Goal: Information Seeking & Learning: Learn about a topic

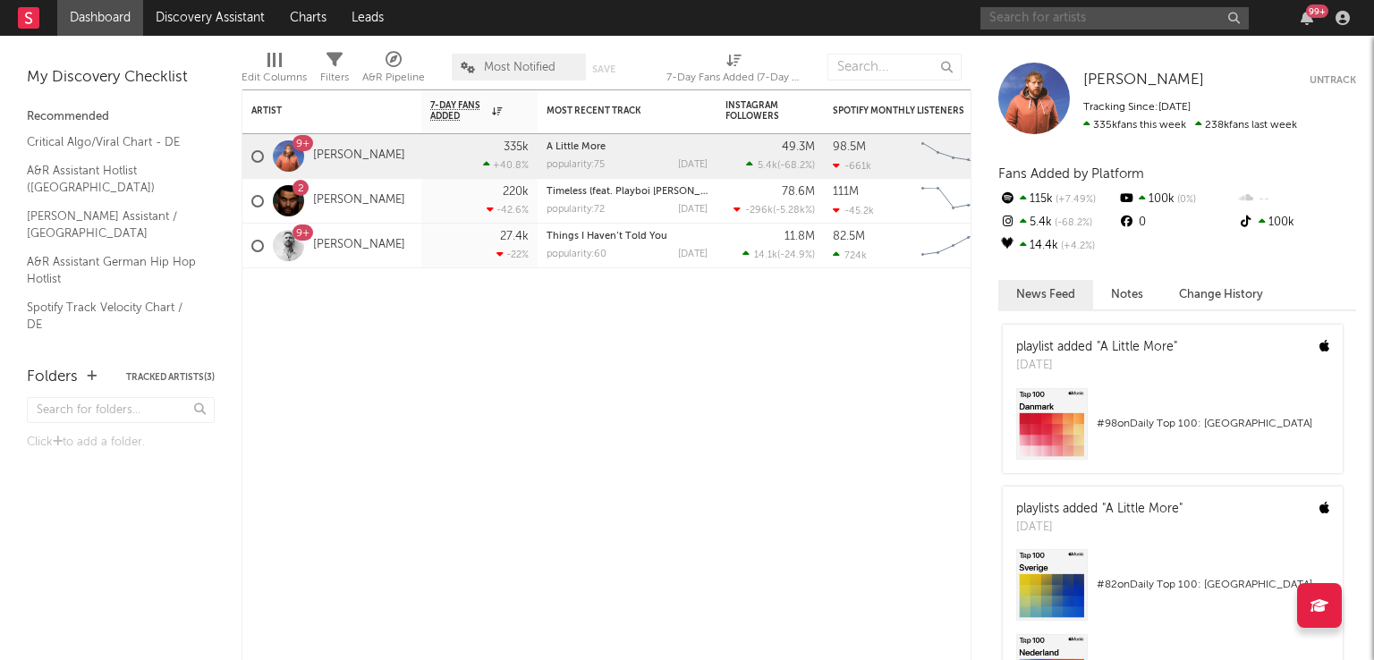
click at [1029, 13] on input "text" at bounding box center [1115, 18] width 268 height 22
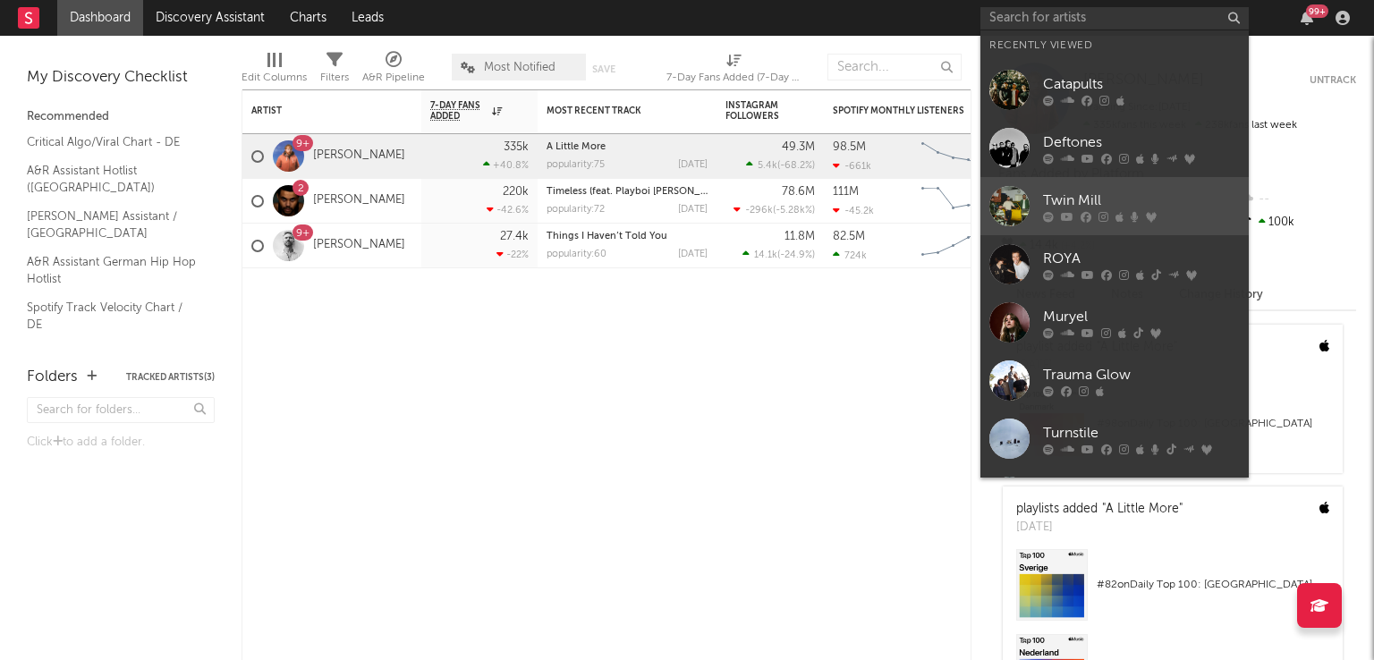
click at [1002, 206] on div at bounding box center [1010, 206] width 40 height 40
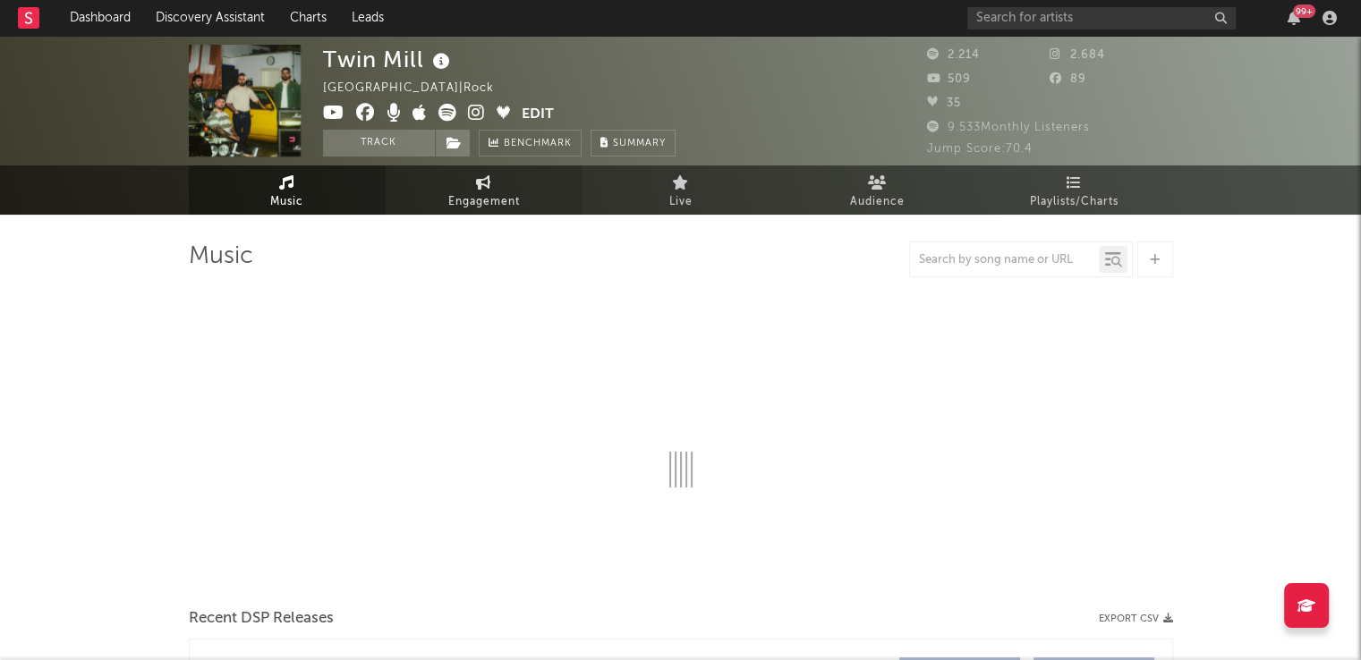
select select "6m"
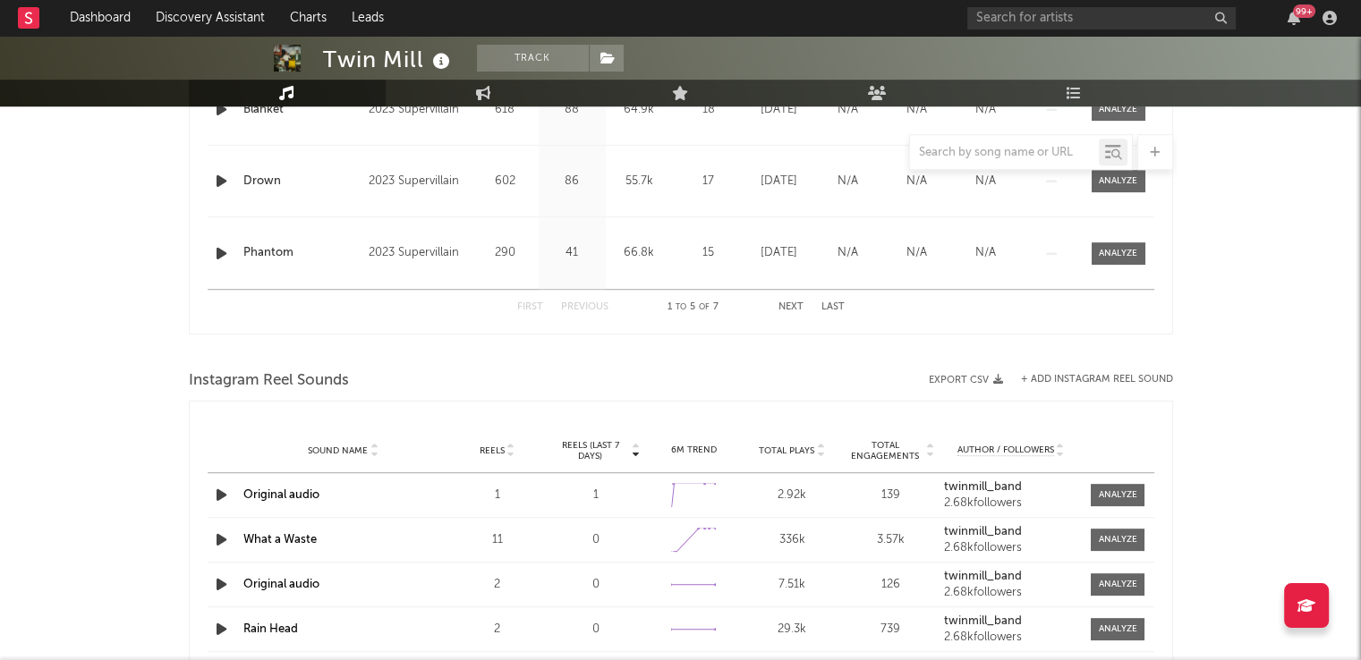
scroll to position [984, 0]
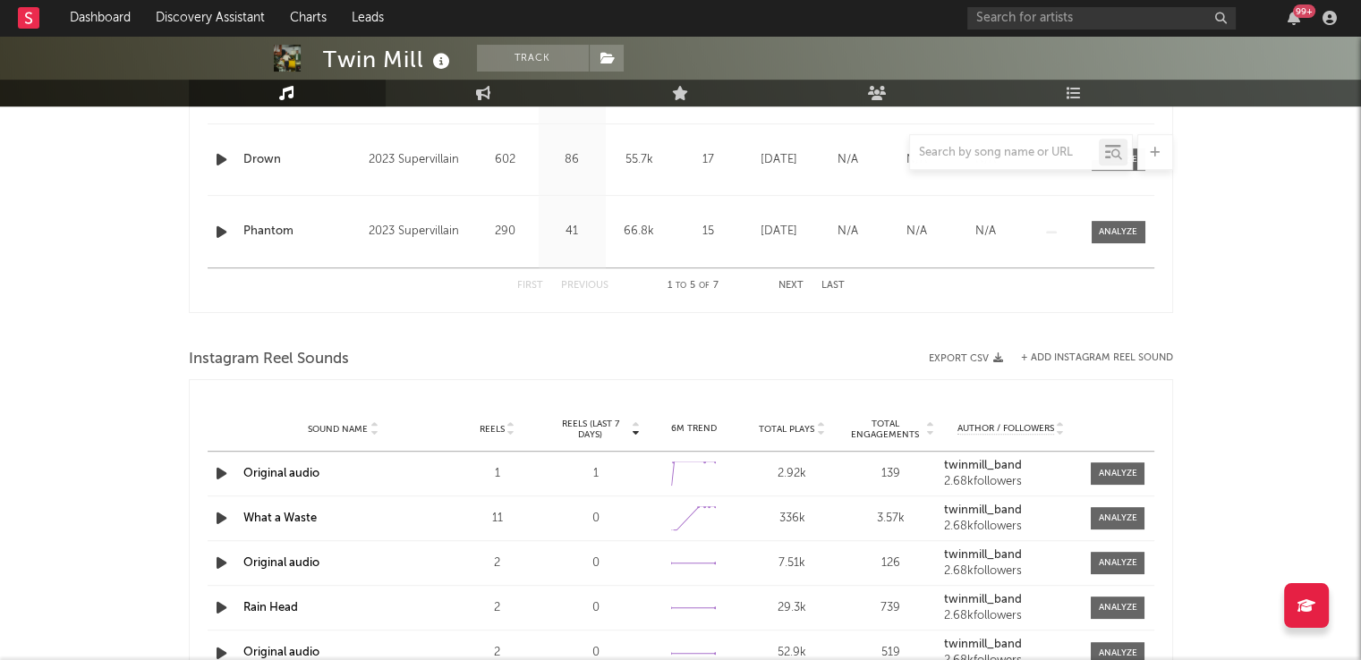
click at [794, 285] on button "Next" at bounding box center [790, 286] width 25 height 10
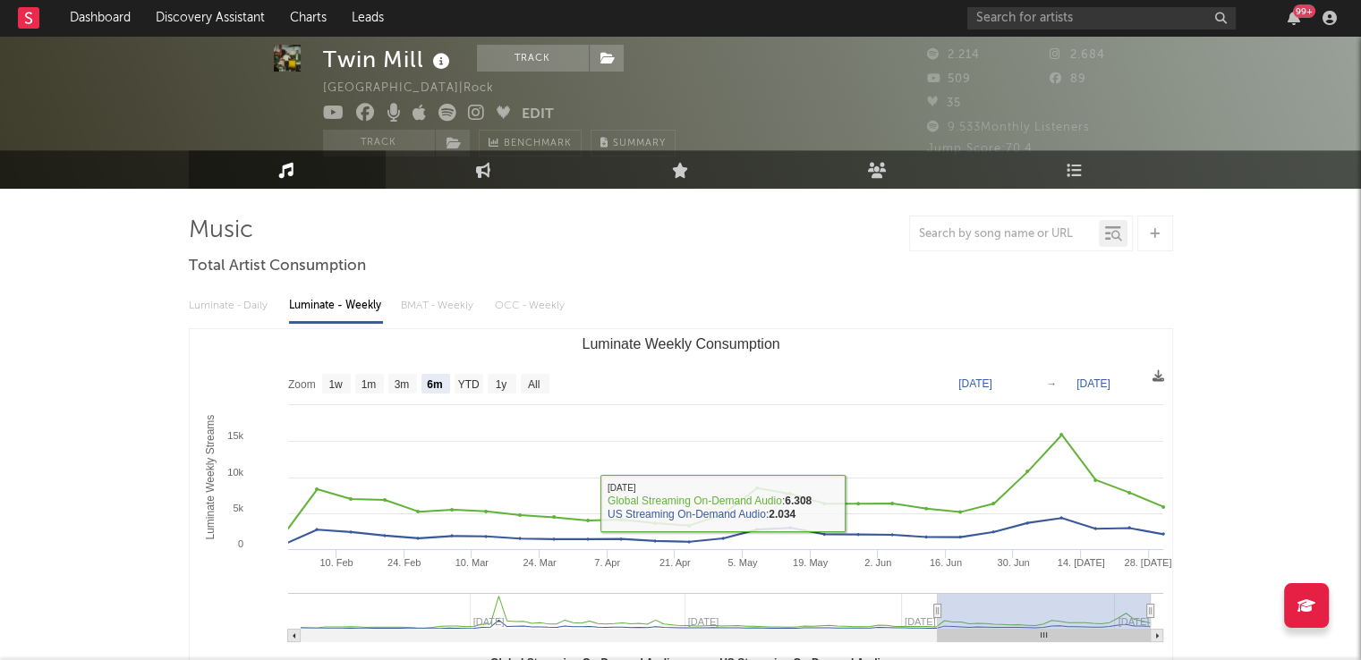
scroll to position [0, 0]
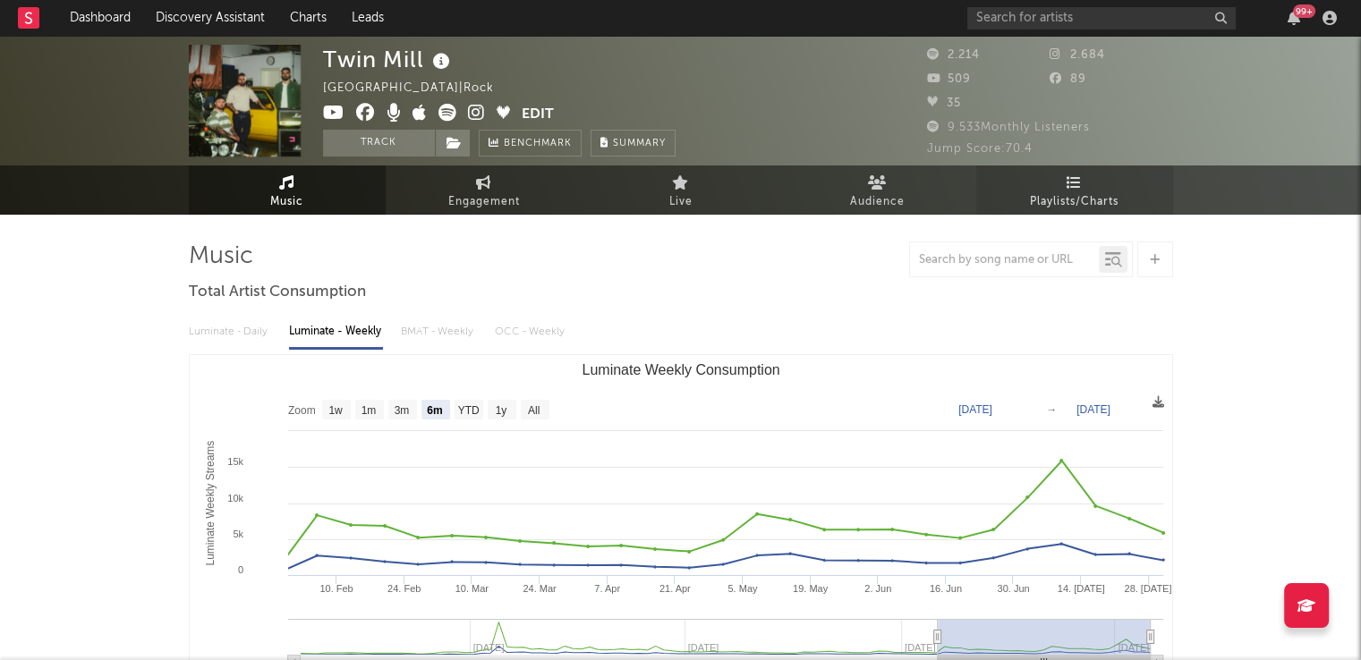
click at [1069, 188] on icon at bounding box center [1074, 182] width 15 height 14
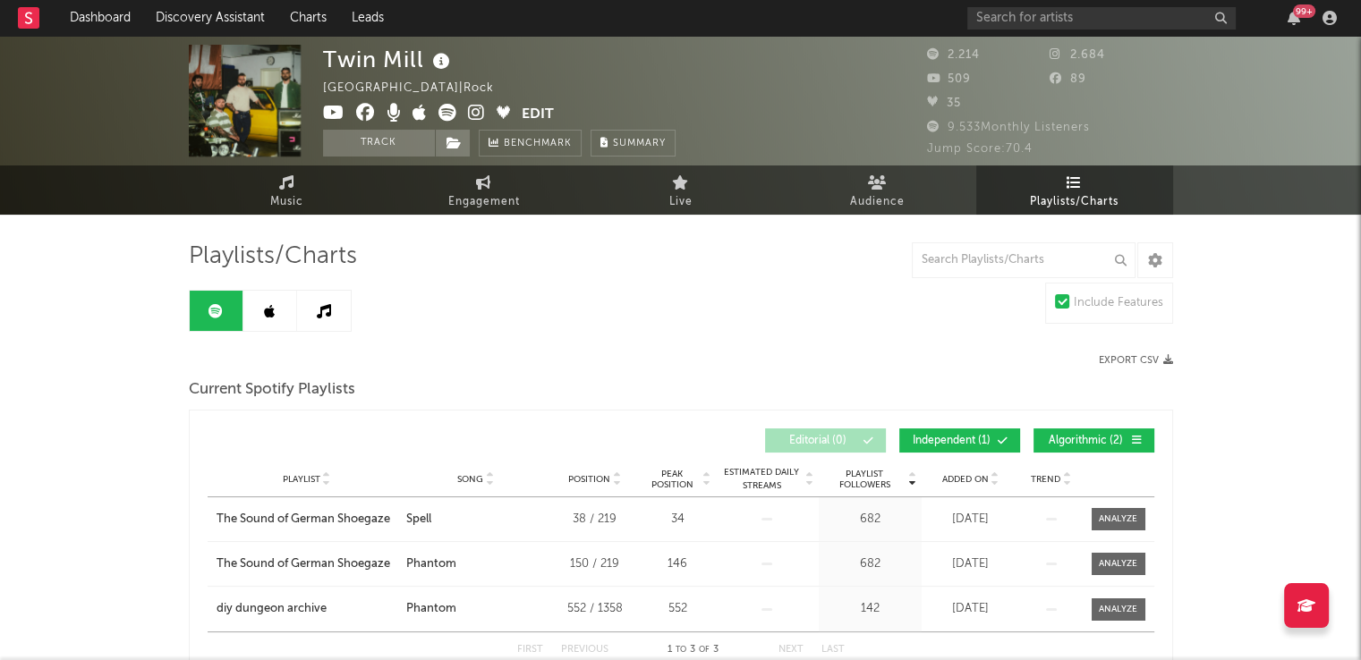
click at [276, 308] on link at bounding box center [270, 311] width 54 height 40
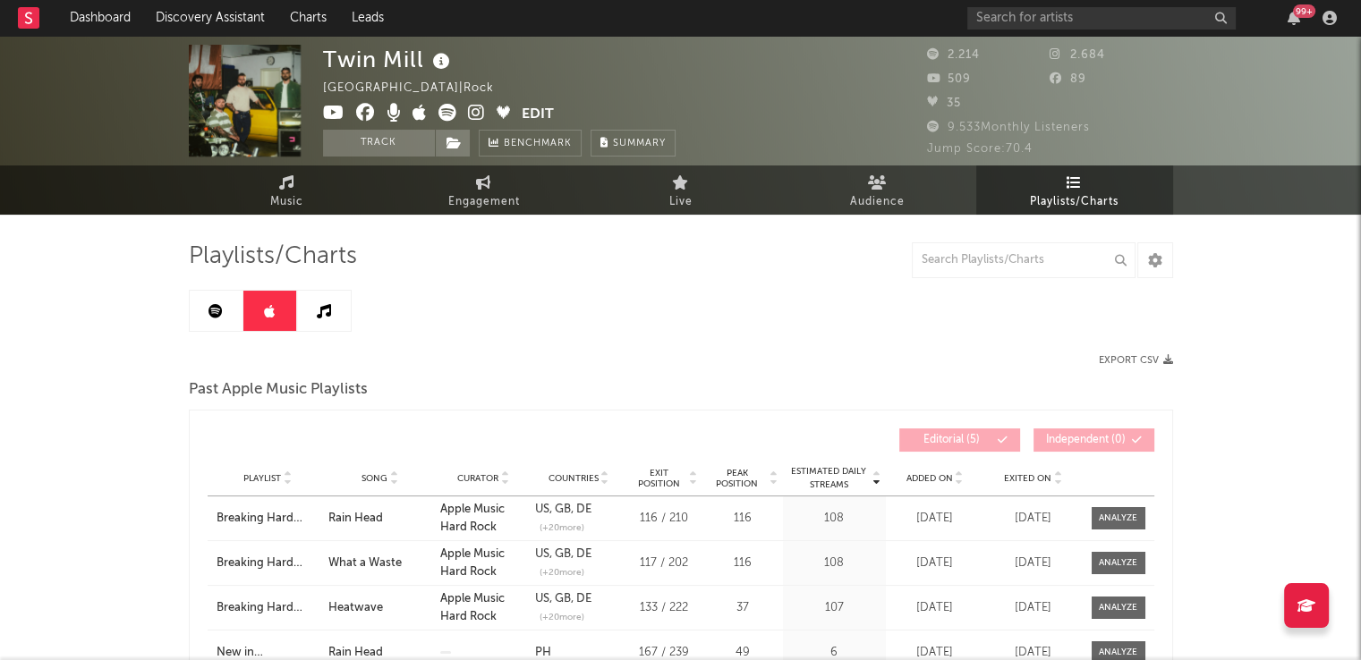
click at [211, 324] on link at bounding box center [217, 311] width 54 height 40
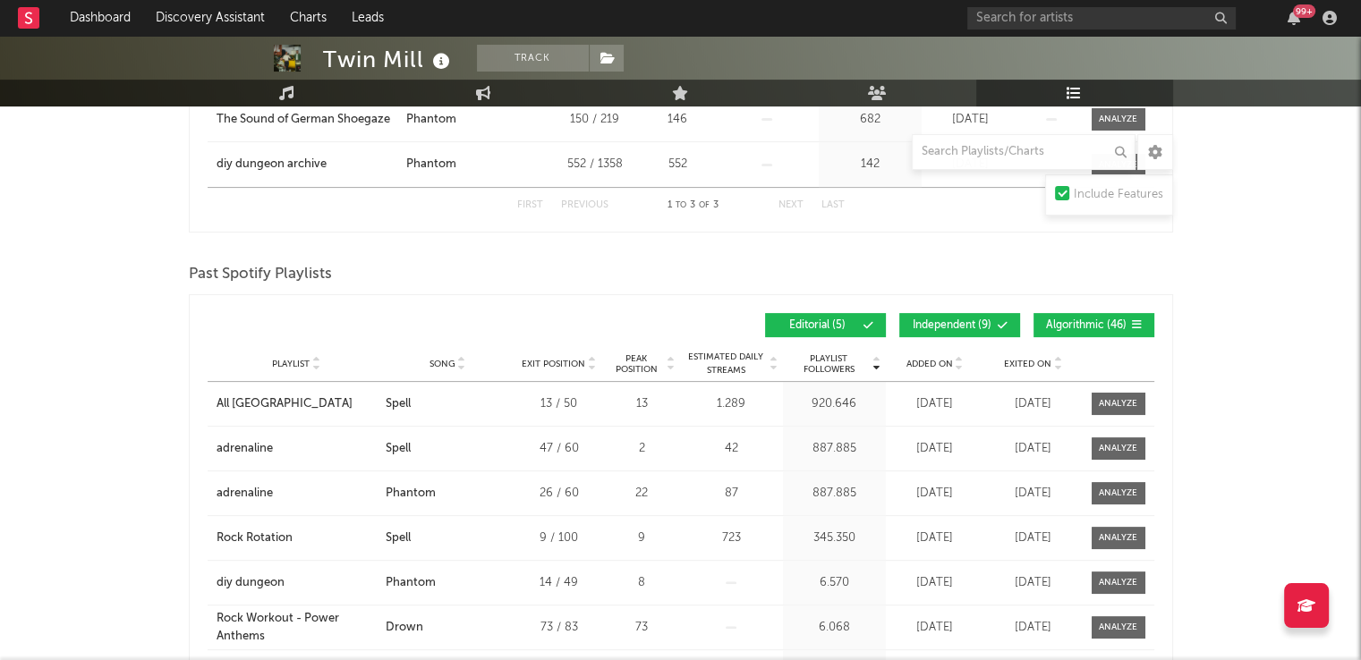
scroll to position [447, 0]
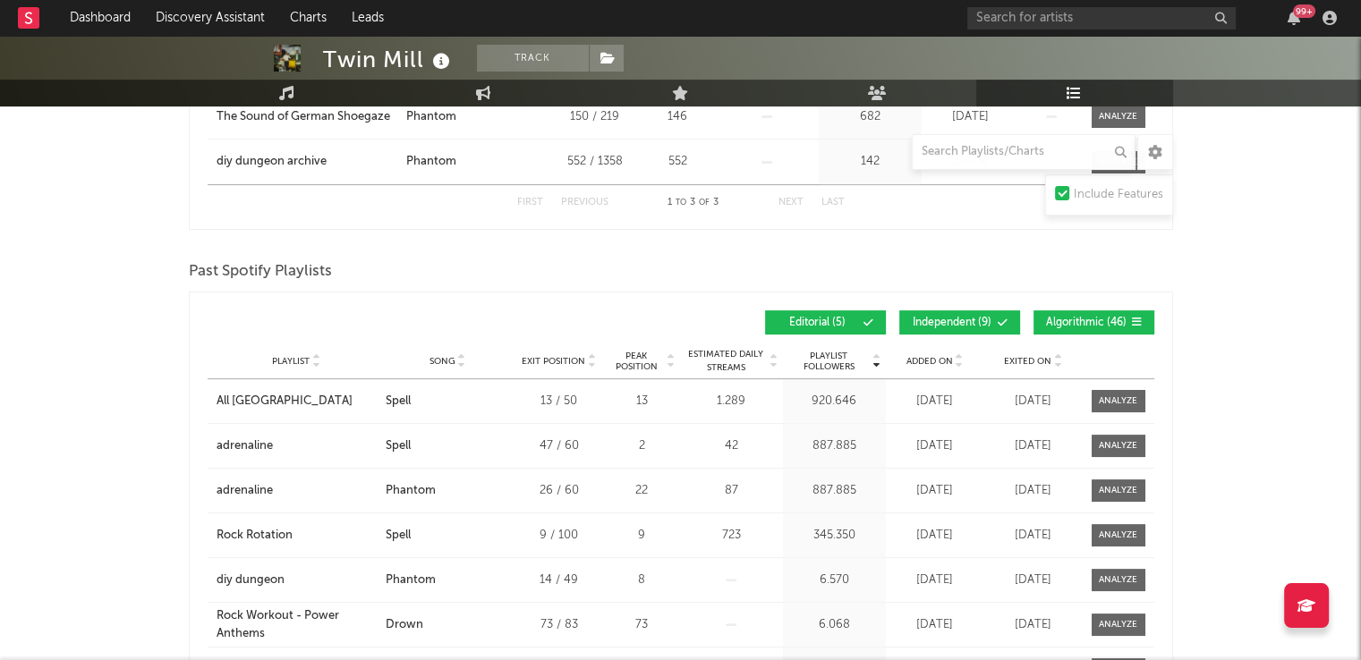
click at [951, 318] on span "Independent ( 9 )" at bounding box center [952, 323] width 82 height 11
click at [1081, 322] on span "Algorithmic ( 46 )" at bounding box center [1086, 323] width 82 height 11
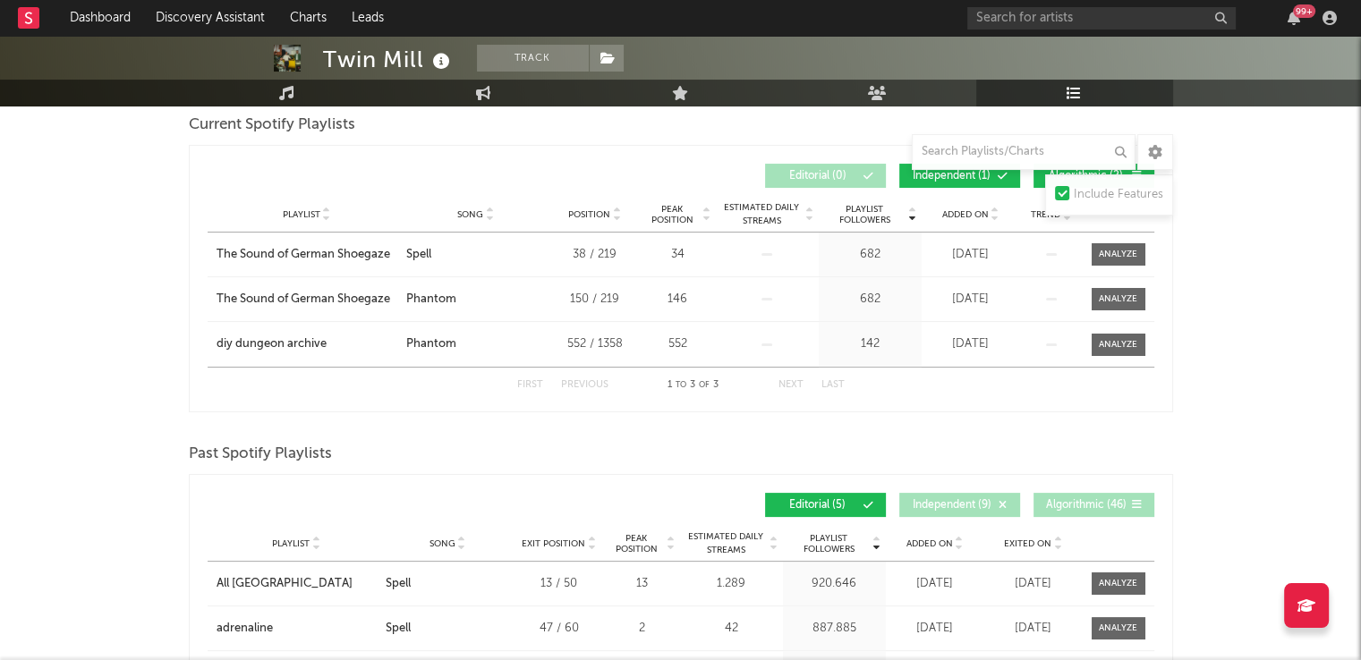
scroll to position [0, 0]
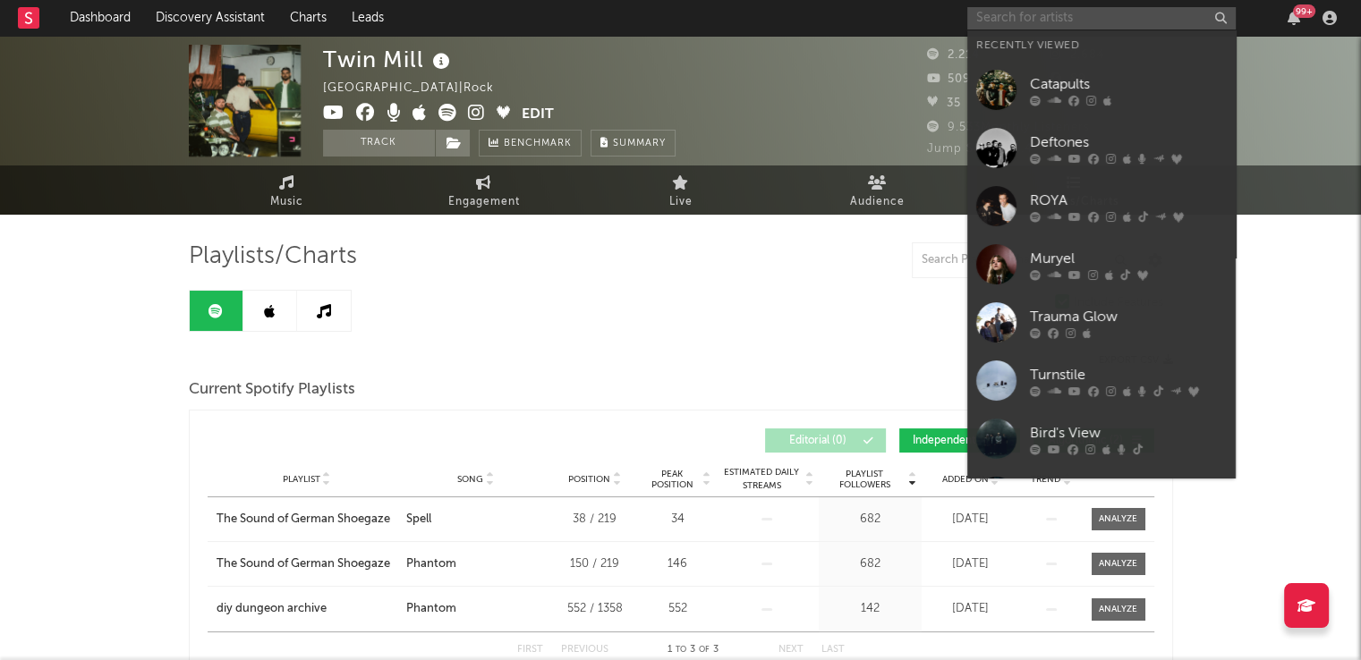
click at [1044, 19] on input "text" at bounding box center [1101, 18] width 268 height 22
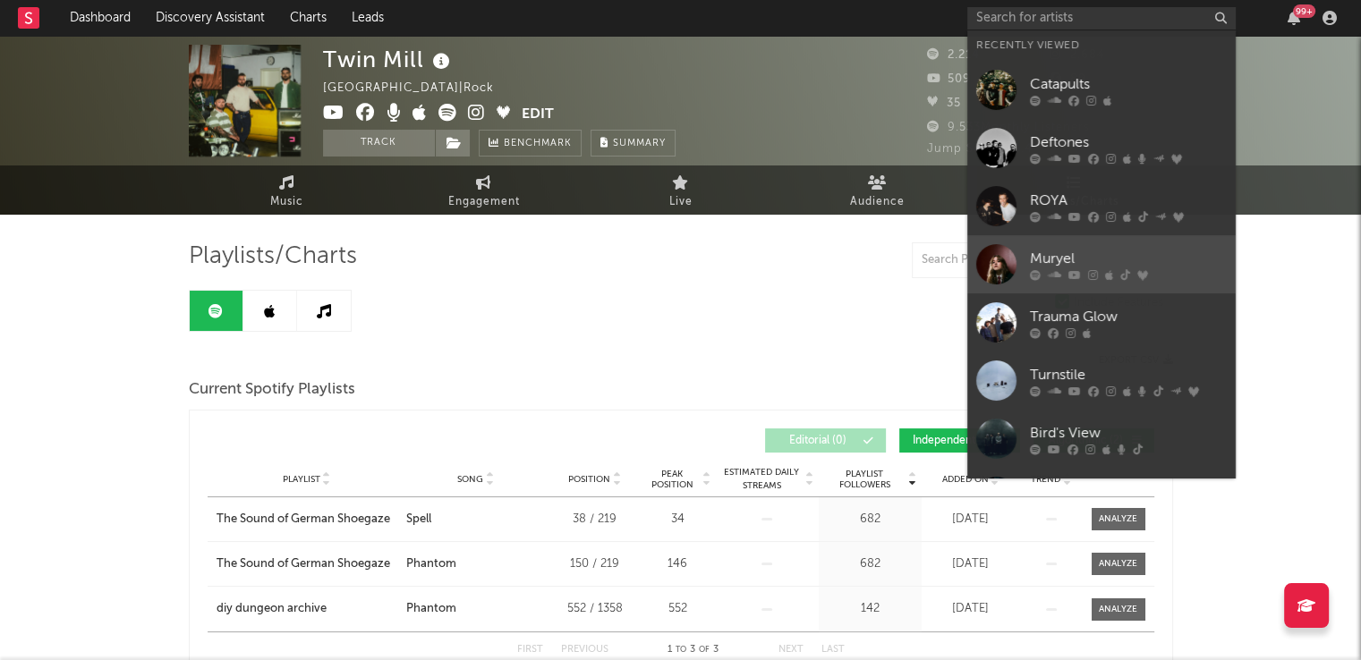
click at [990, 261] on div at bounding box center [996, 264] width 40 height 40
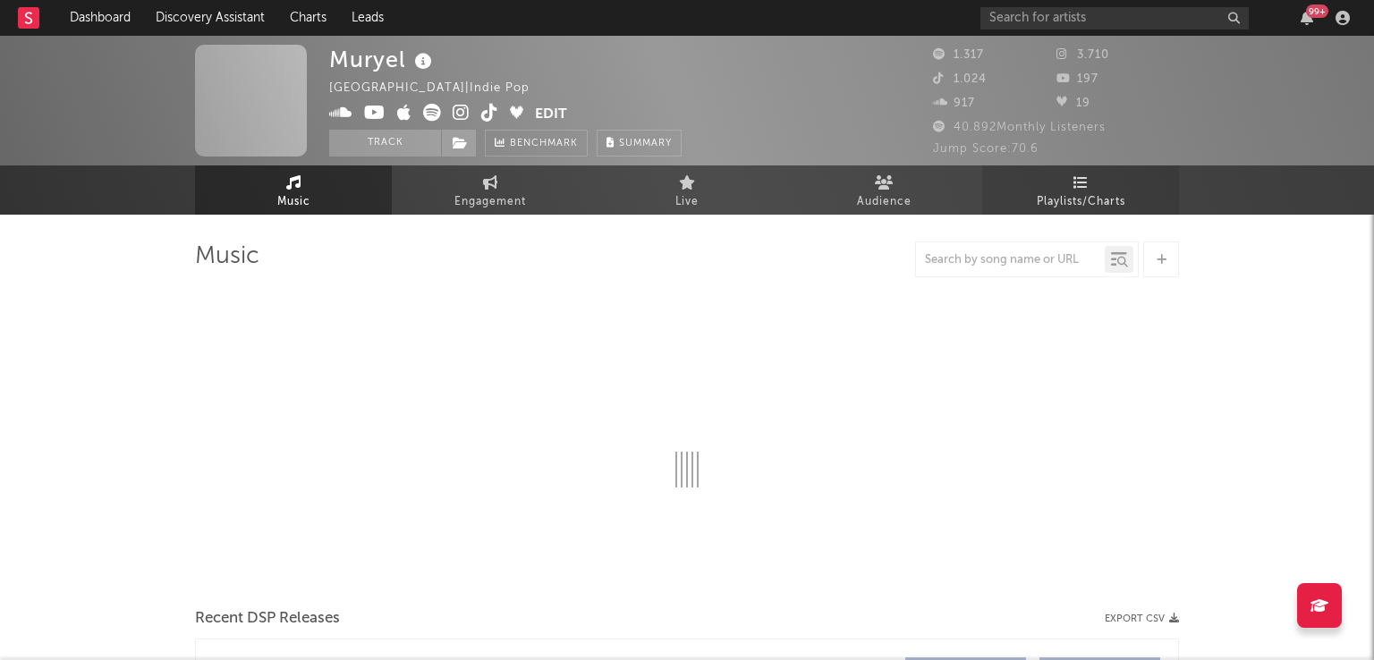
click at [1063, 196] on span "Playlists/Charts" at bounding box center [1081, 201] width 89 height 21
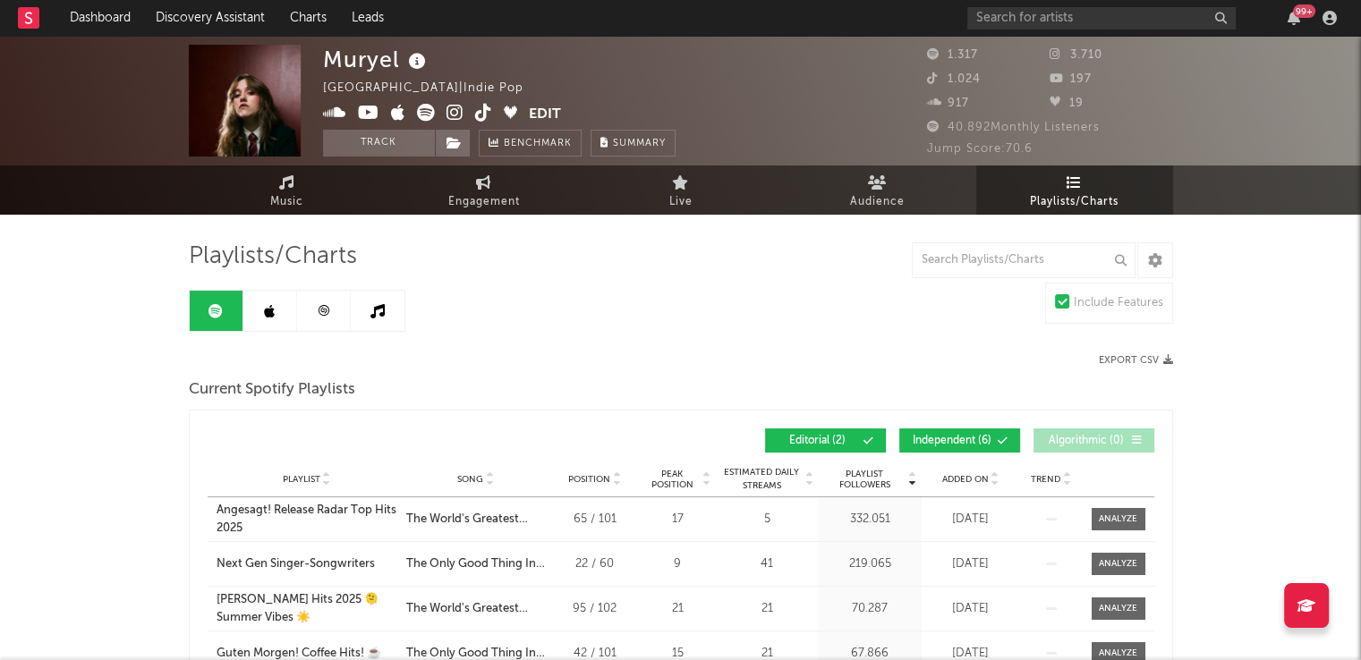
click at [268, 315] on icon at bounding box center [269, 311] width 11 height 14
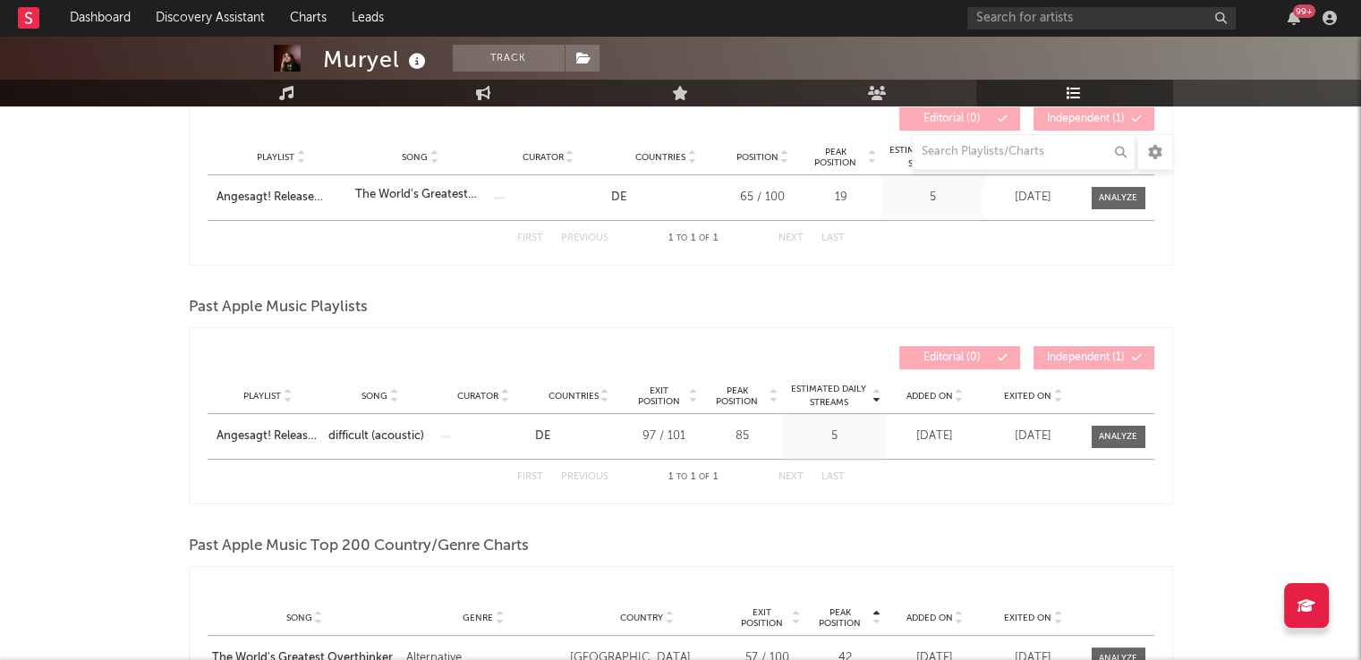
scroll to position [47, 0]
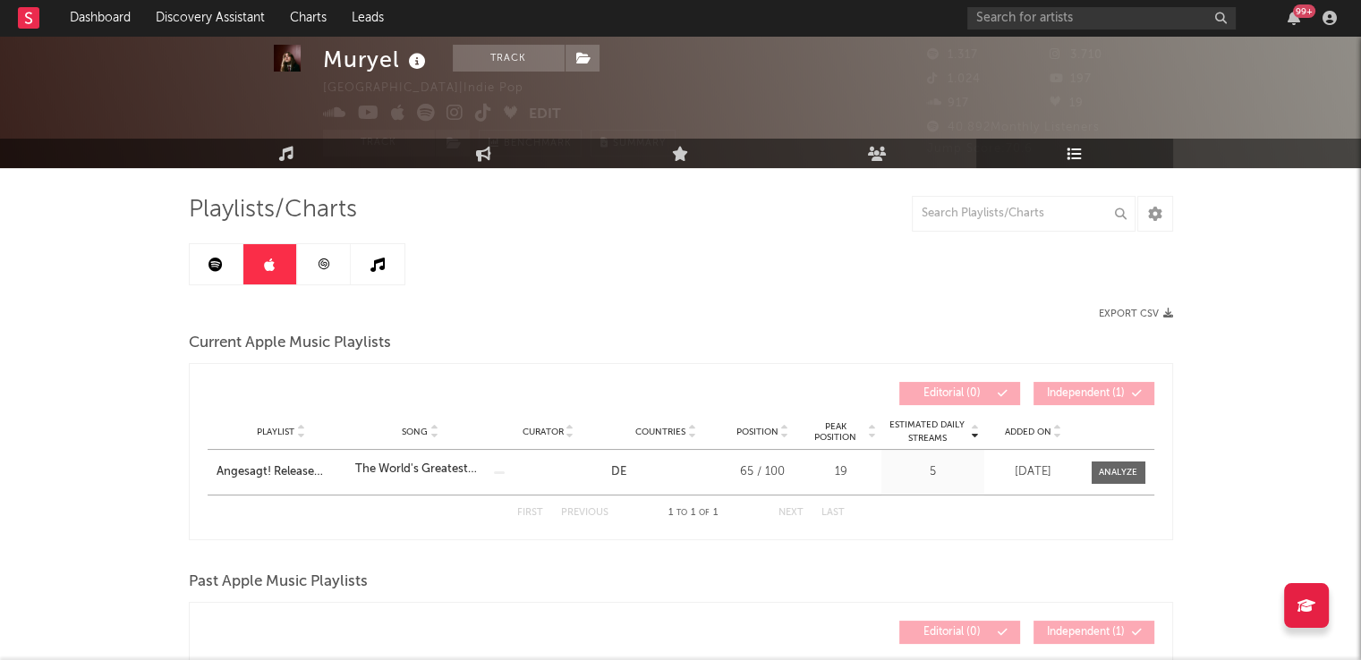
click at [375, 270] on icon at bounding box center [377, 265] width 14 height 14
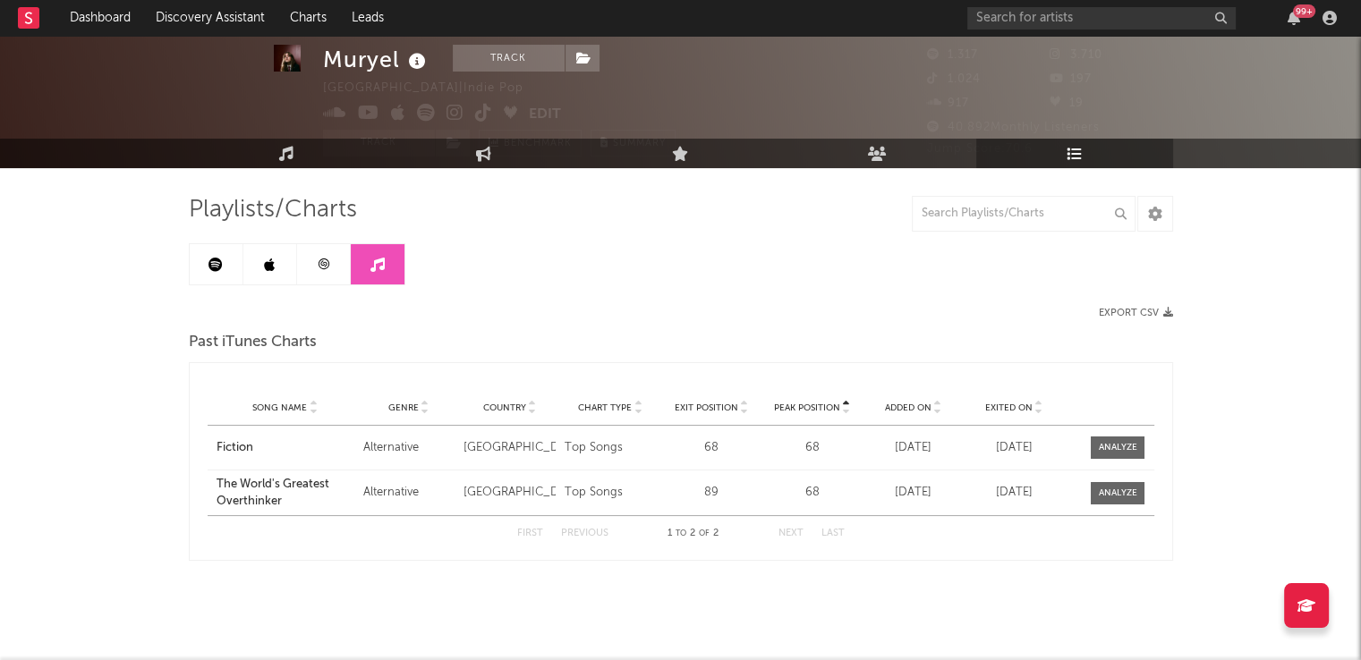
click at [208, 263] on icon at bounding box center [215, 265] width 14 height 14
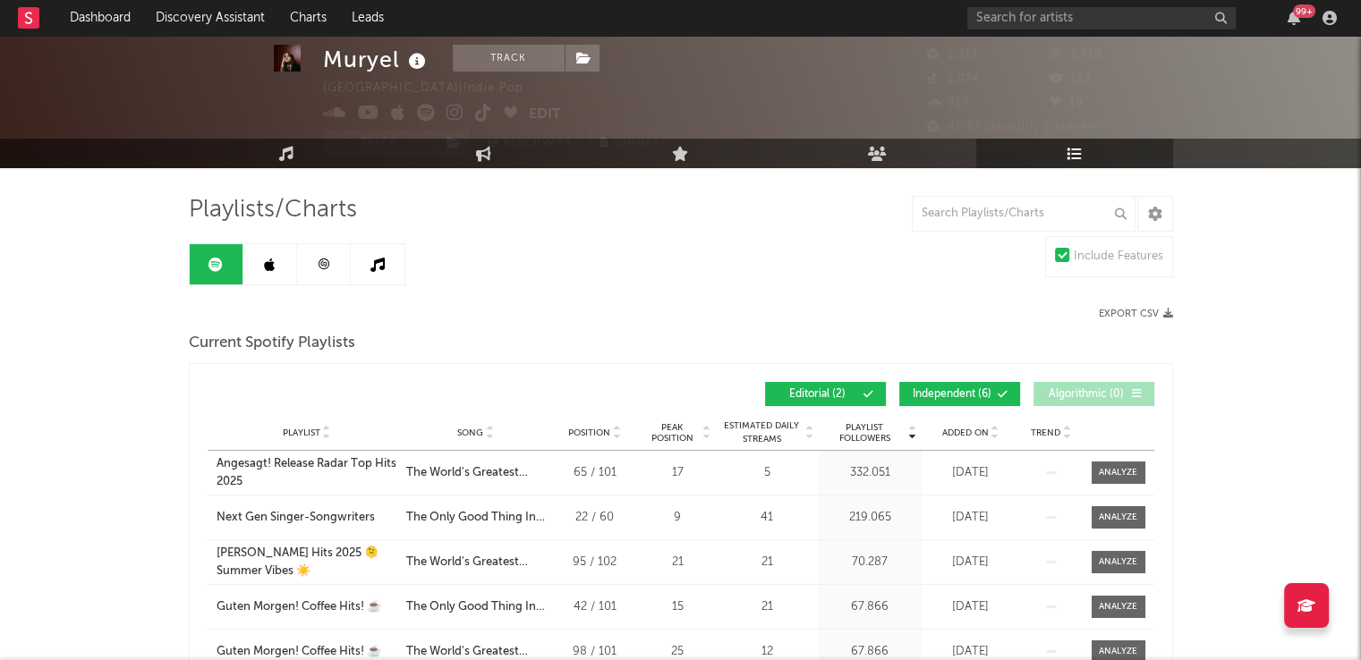
click at [927, 390] on span "Independent ( 6 )" at bounding box center [952, 394] width 82 height 11
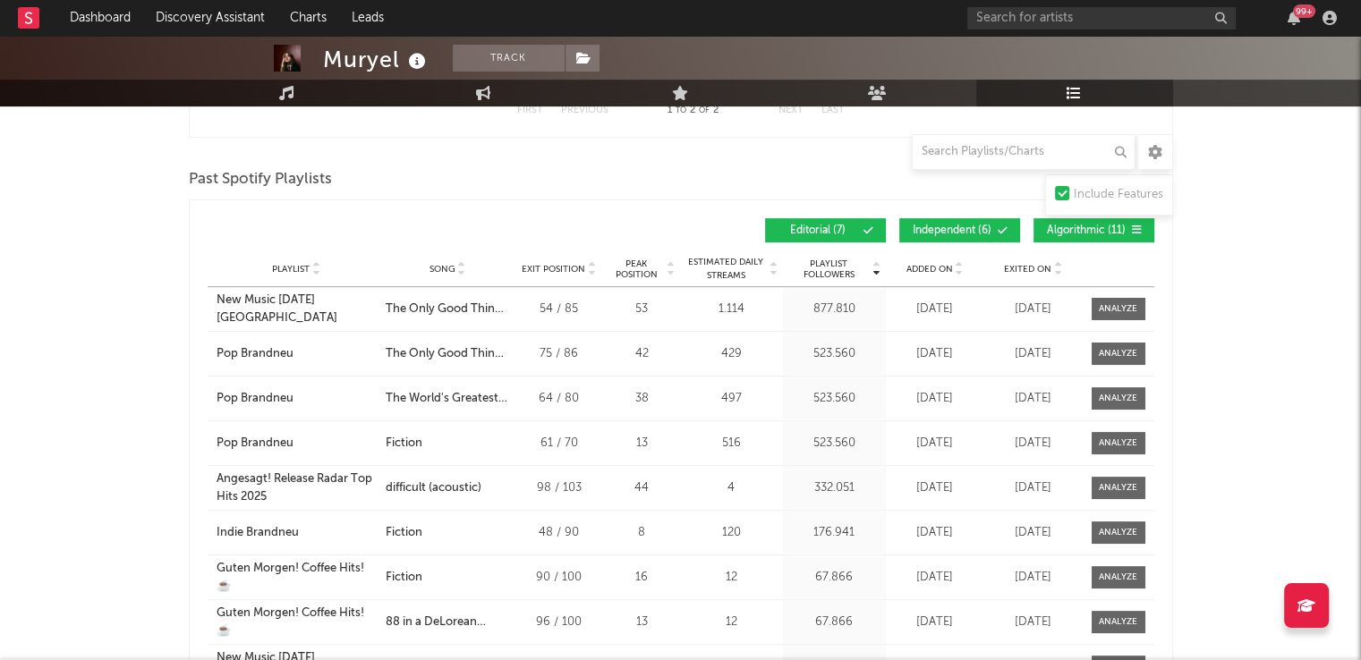
scroll to position [537, 0]
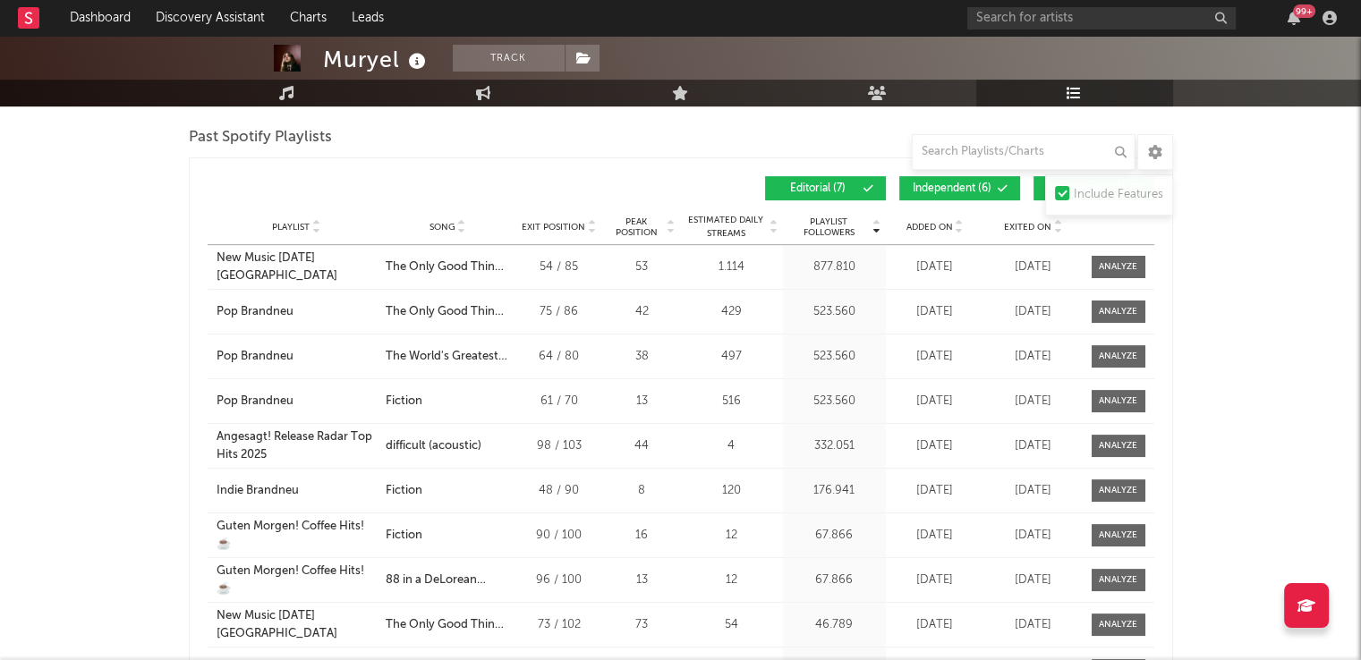
click at [979, 190] on span "Independent ( 6 )" at bounding box center [952, 188] width 82 height 11
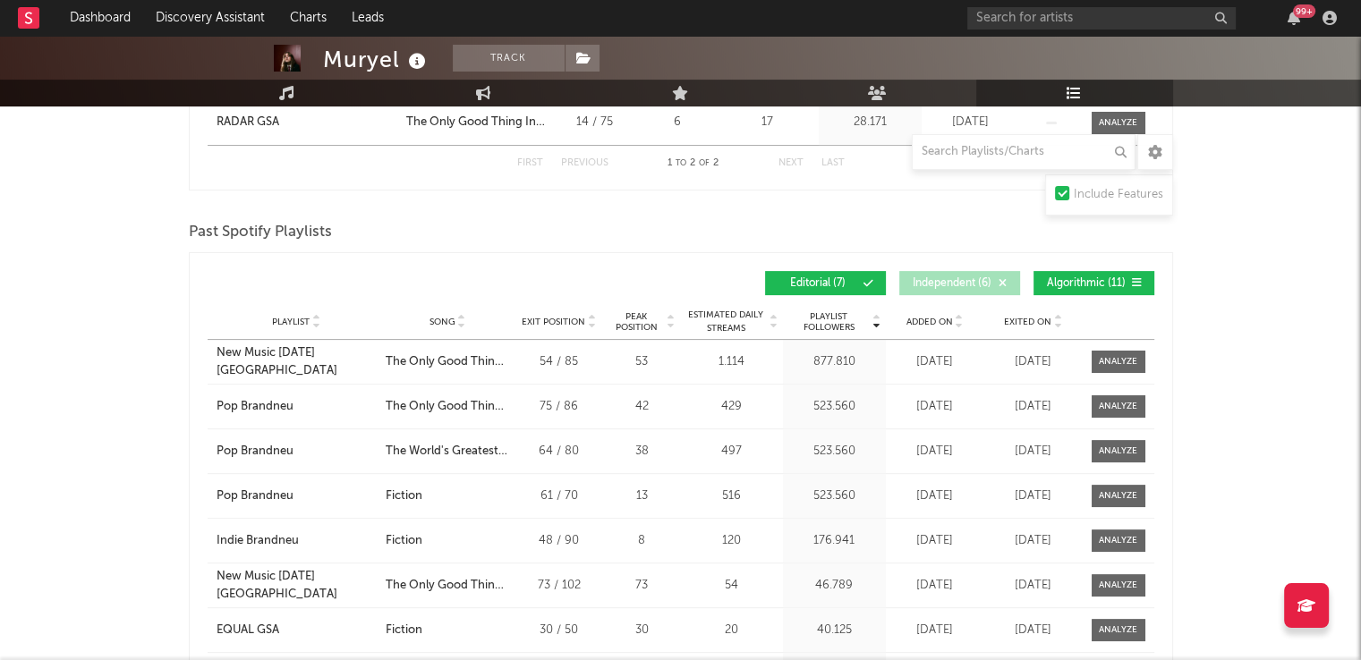
scroll to position [358, 0]
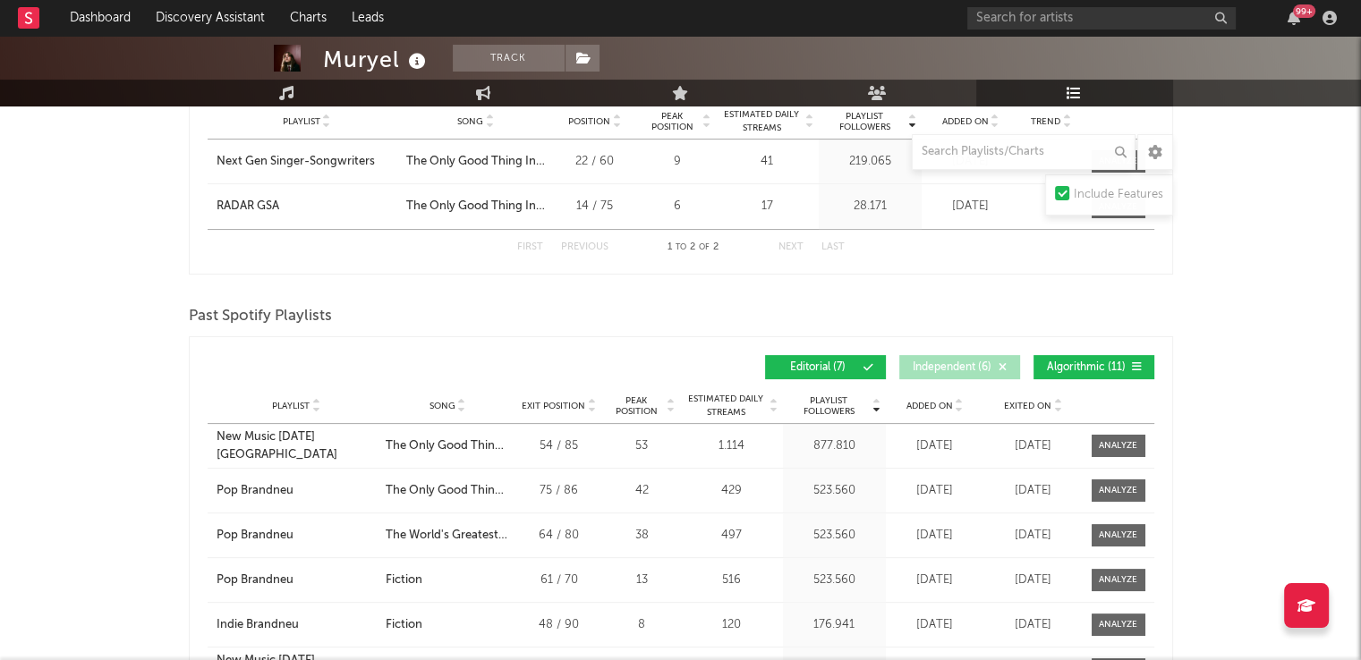
click at [1073, 366] on span "Algorithmic ( 11 )" at bounding box center [1086, 367] width 82 height 11
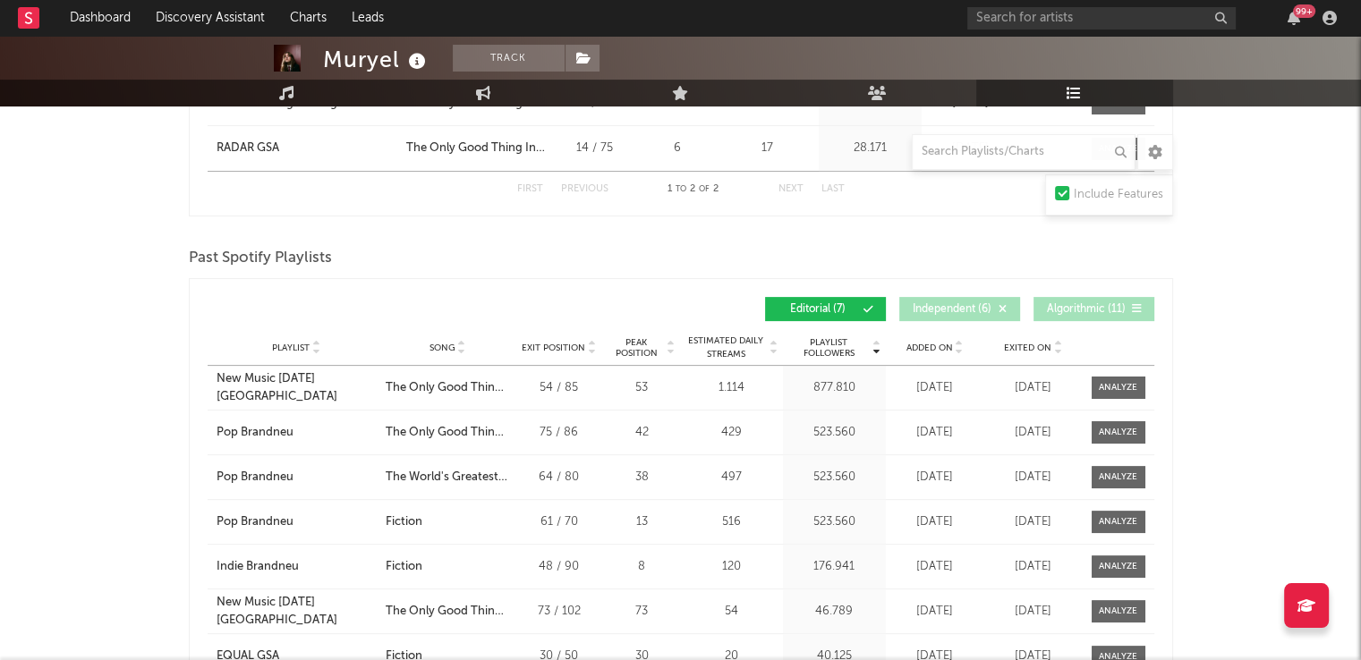
scroll to position [537, 0]
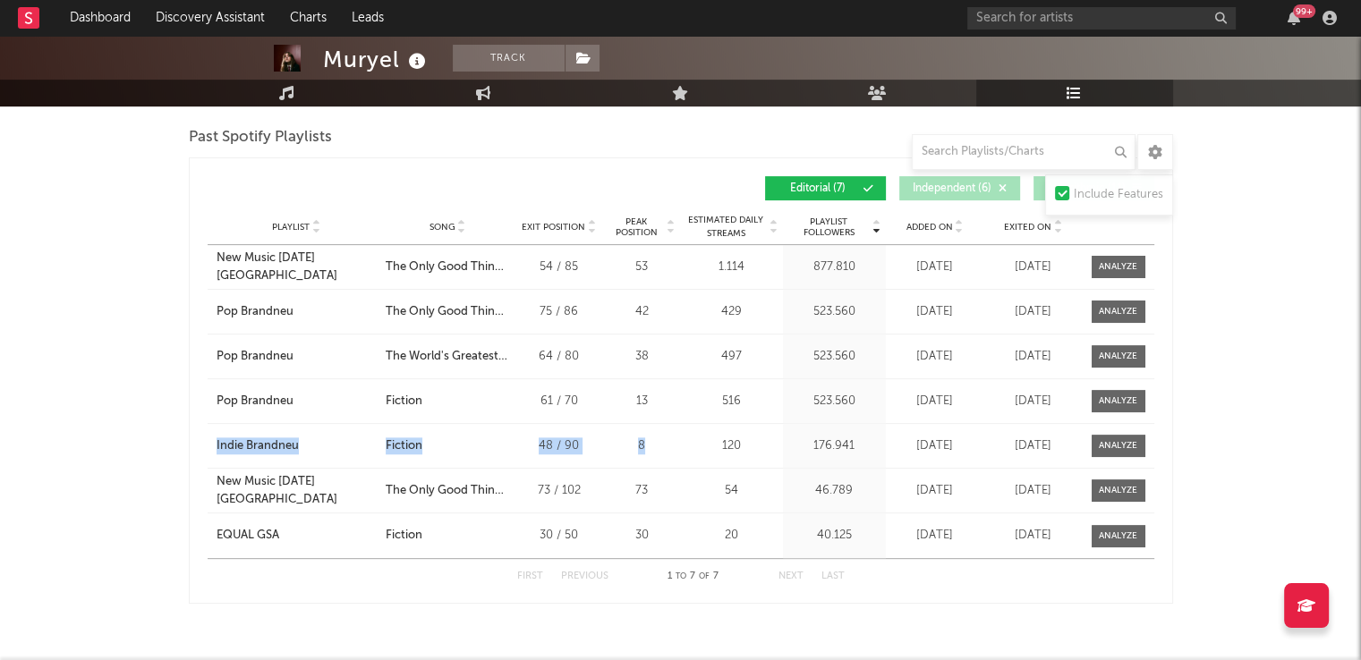
drag, startPoint x: 644, startPoint y: 441, endPoint x: 192, endPoint y: 434, distance: 451.9
click at [192, 434] on div "Playlist Followers Playlist Song Exit Position Peak Position Playlist Followers…" at bounding box center [681, 380] width 984 height 446
click at [166, 436] on div "Muryel Track [GEOGRAPHIC_DATA] | Indie Pop Edit Track Benchmark Summary 1.317 3…" at bounding box center [680, 105] width 1361 height 1212
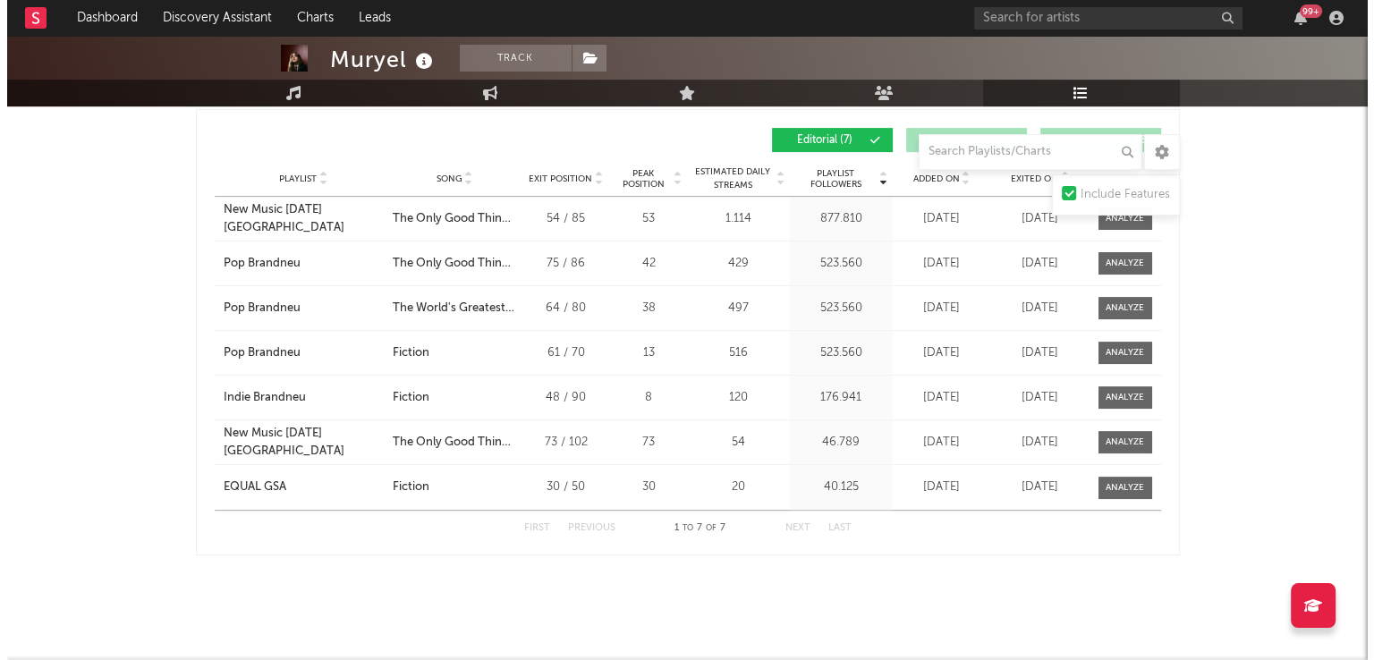
scroll to position [0, 0]
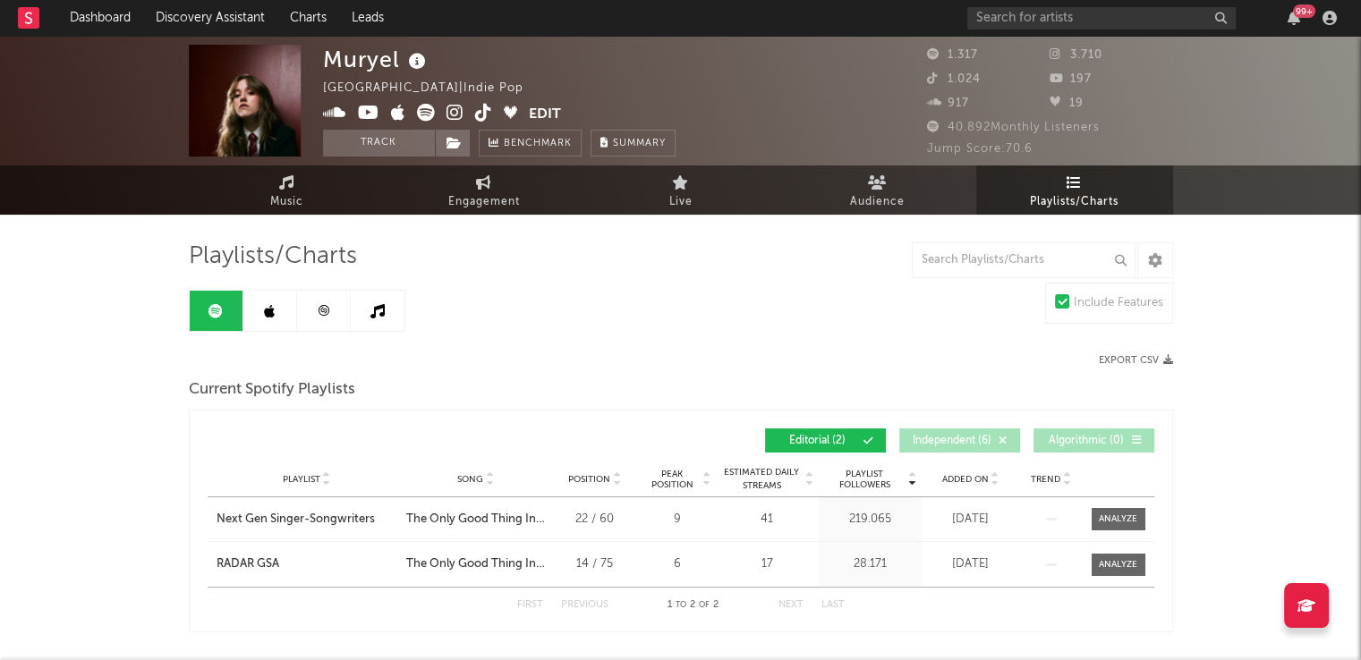
click at [31, 19] on icon at bounding box center [28, 18] width 7 height 12
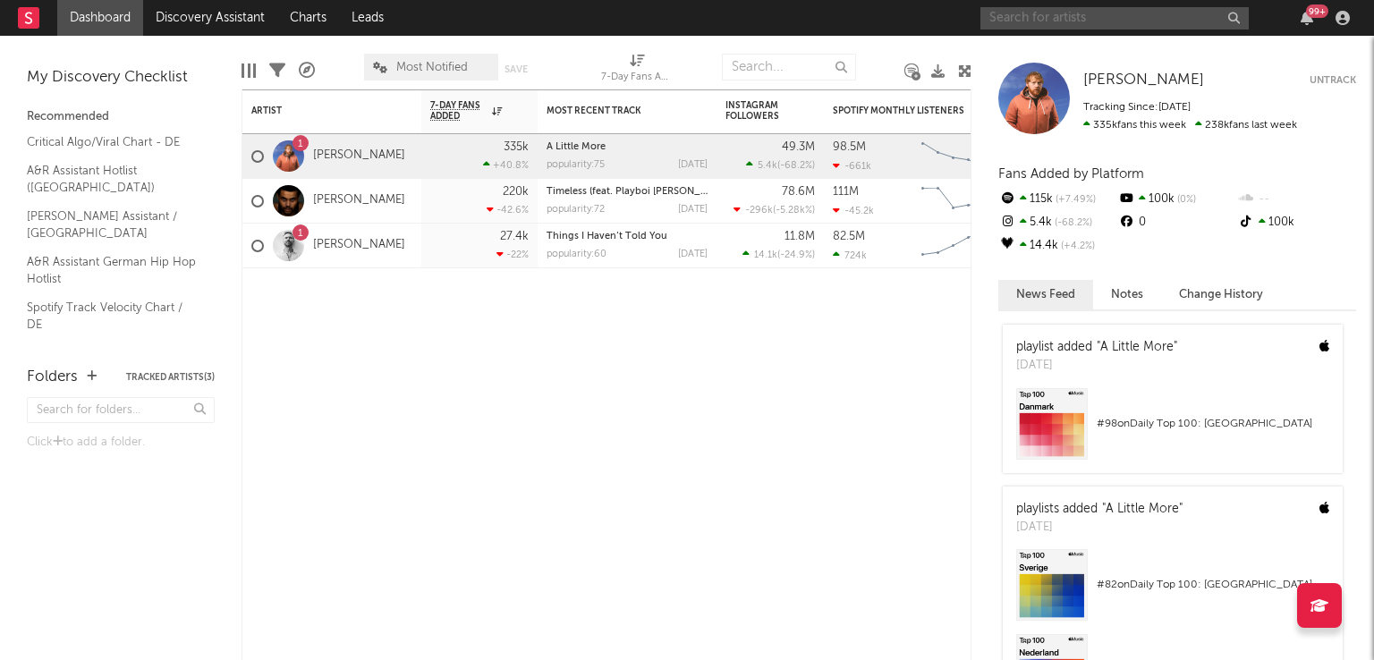
click at [1043, 16] on input "text" at bounding box center [1115, 18] width 268 height 22
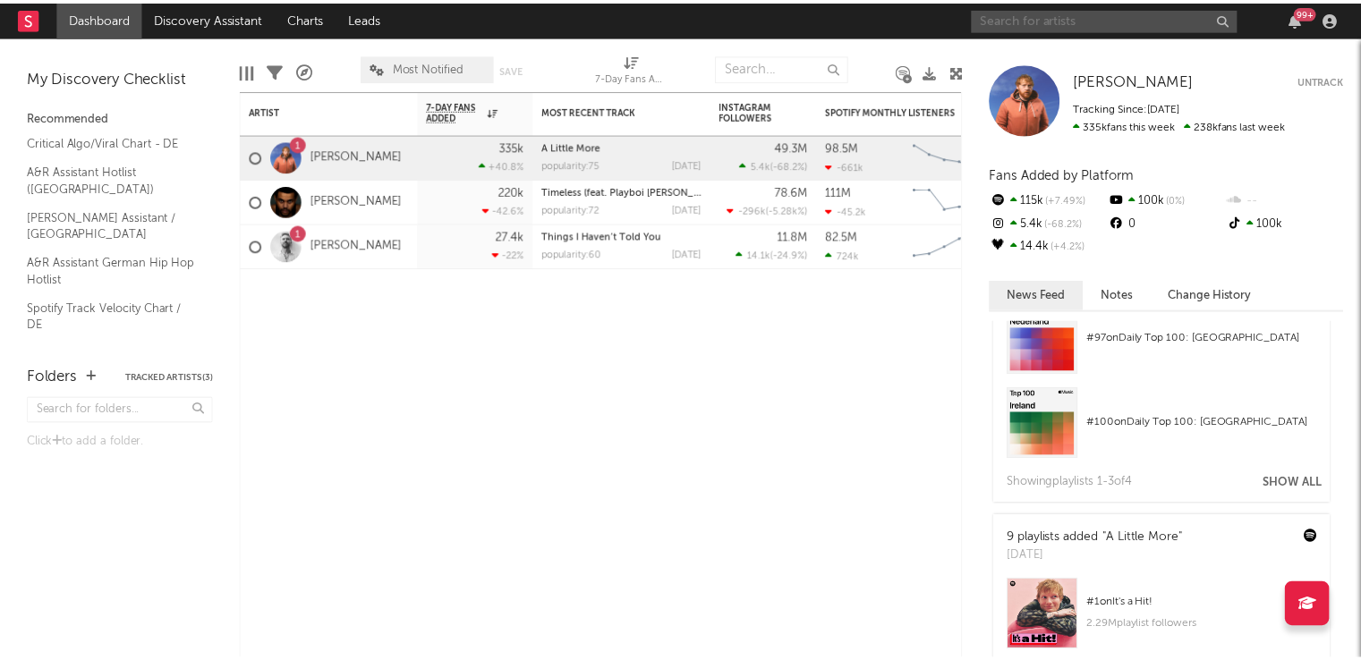
scroll to position [89, 0]
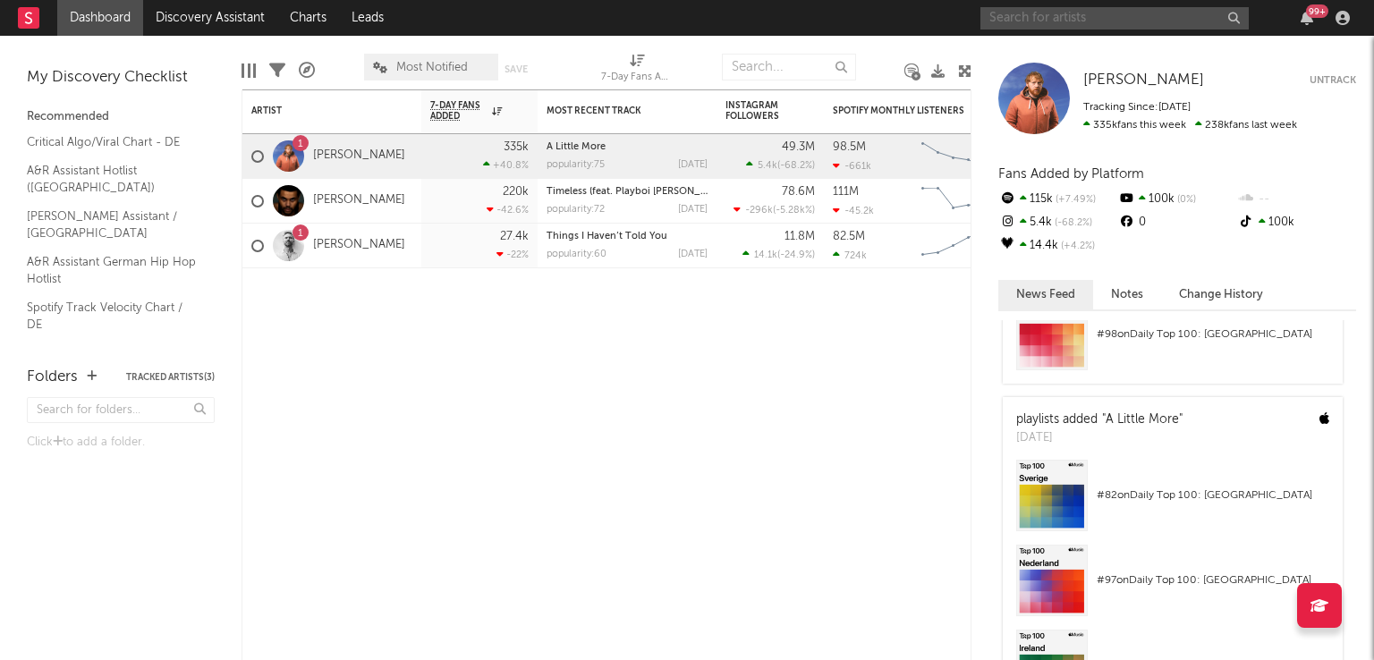
click at [1018, 15] on input "text" at bounding box center [1115, 18] width 268 height 22
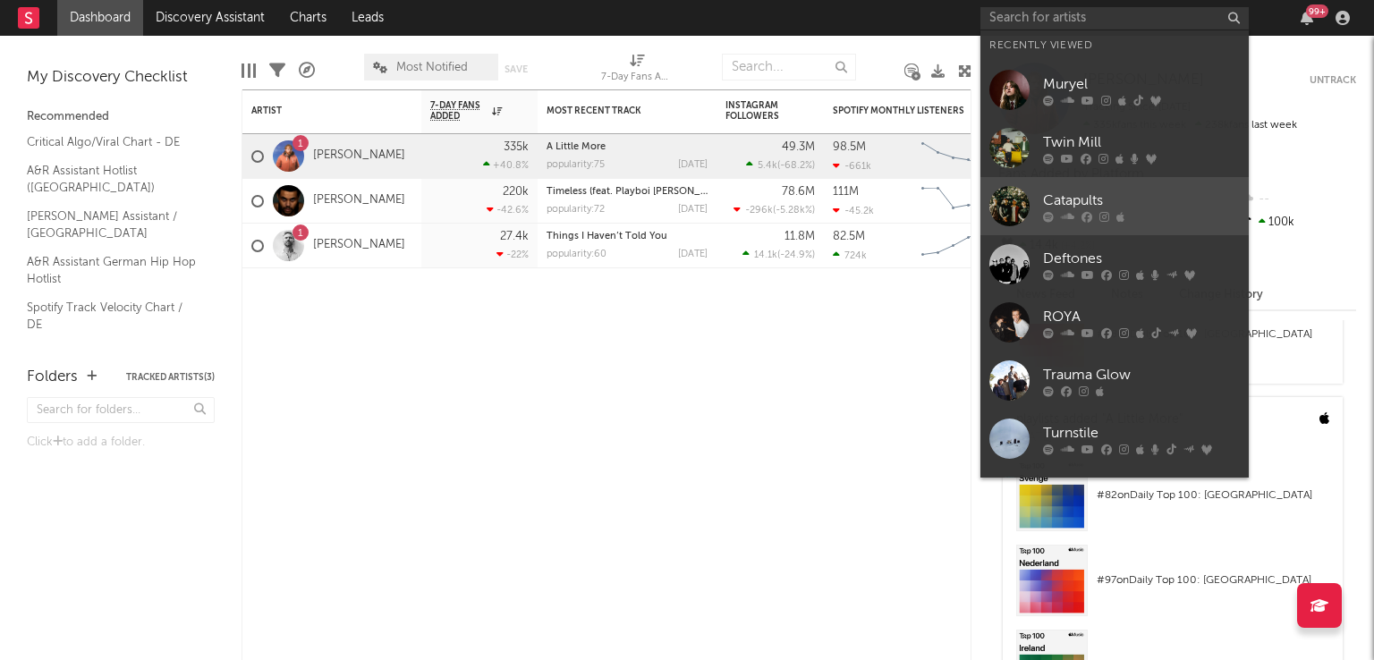
click at [1016, 196] on div at bounding box center [1010, 206] width 40 height 40
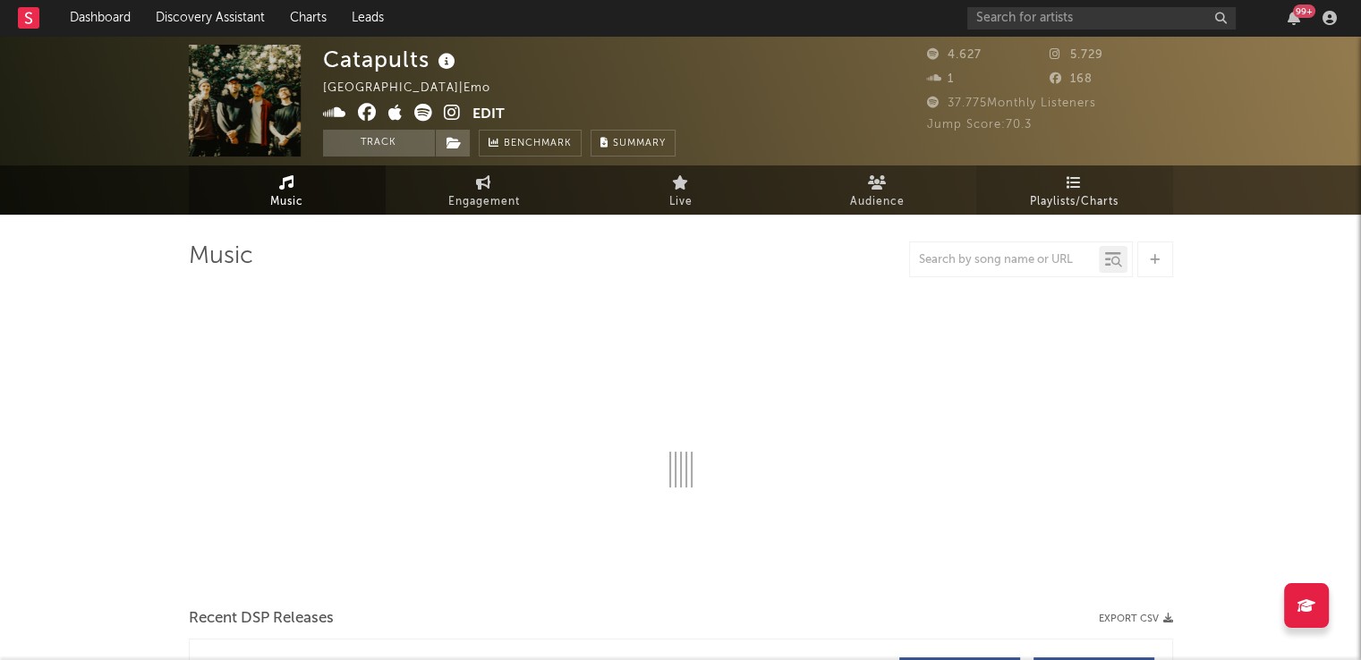
select select "6m"
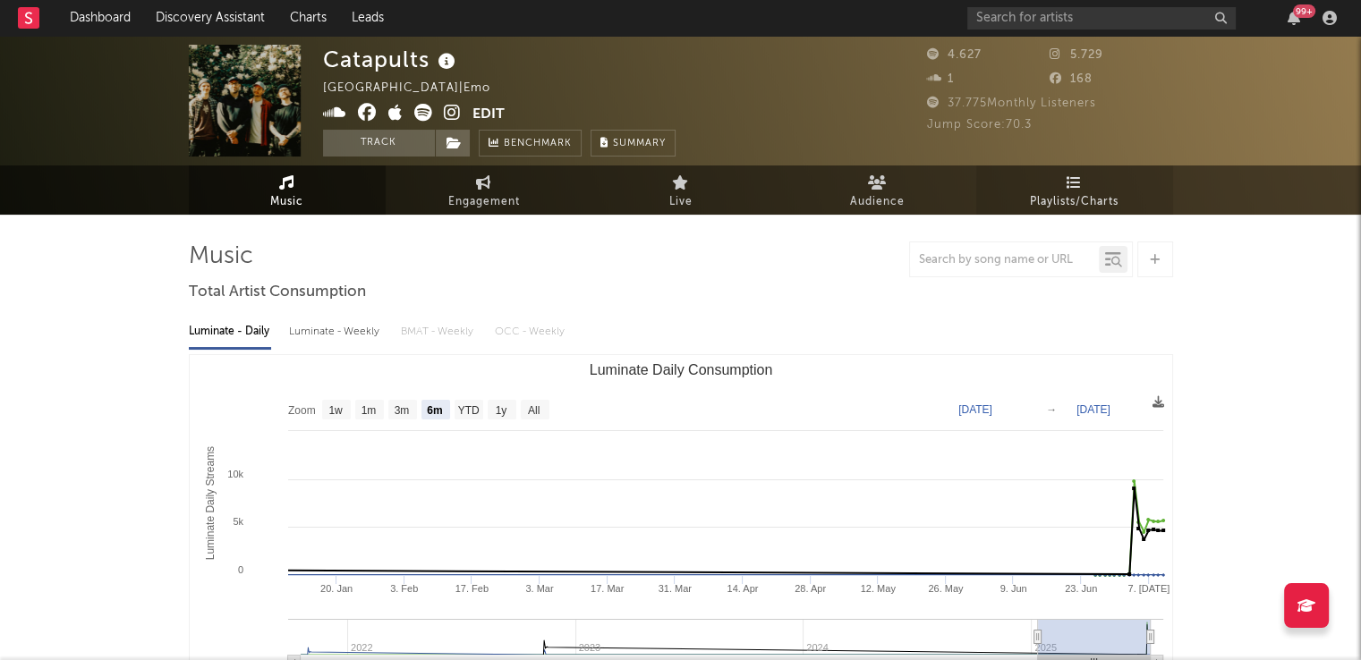
click at [1068, 185] on icon at bounding box center [1074, 182] width 15 height 14
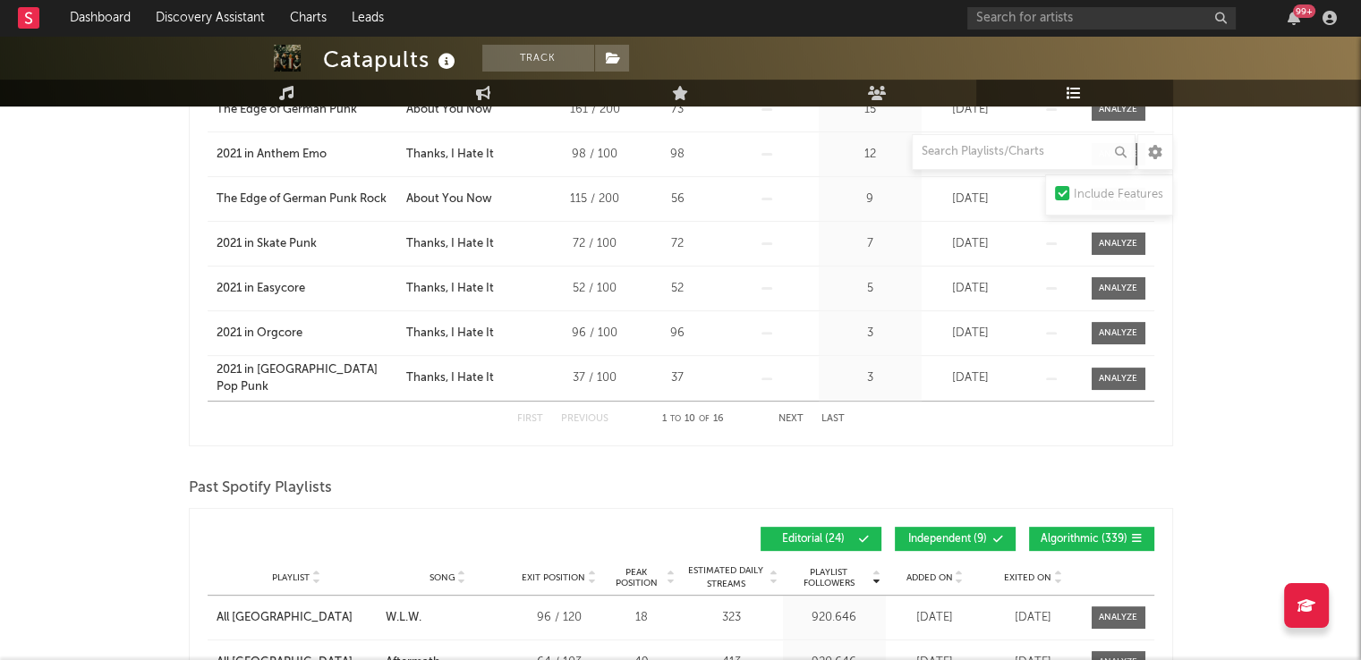
scroll to position [626, 0]
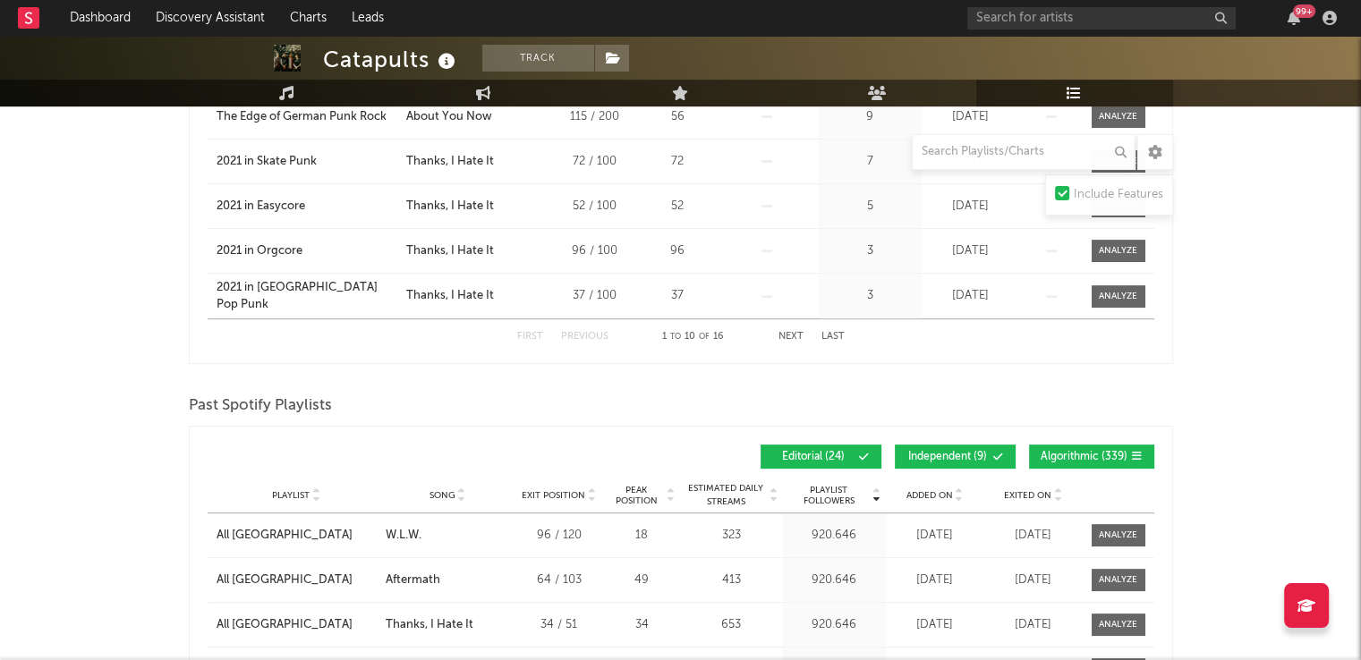
click at [962, 440] on div "Playlist Followers Playlist Song Exit Position Peak Position Playlist Followers…" at bounding box center [681, 457] width 947 height 42
click at [968, 452] on span "Independent ( 9 )" at bounding box center [947, 457] width 82 height 11
click at [1045, 452] on span "Algorithmic ( 339 )" at bounding box center [1084, 457] width 87 height 11
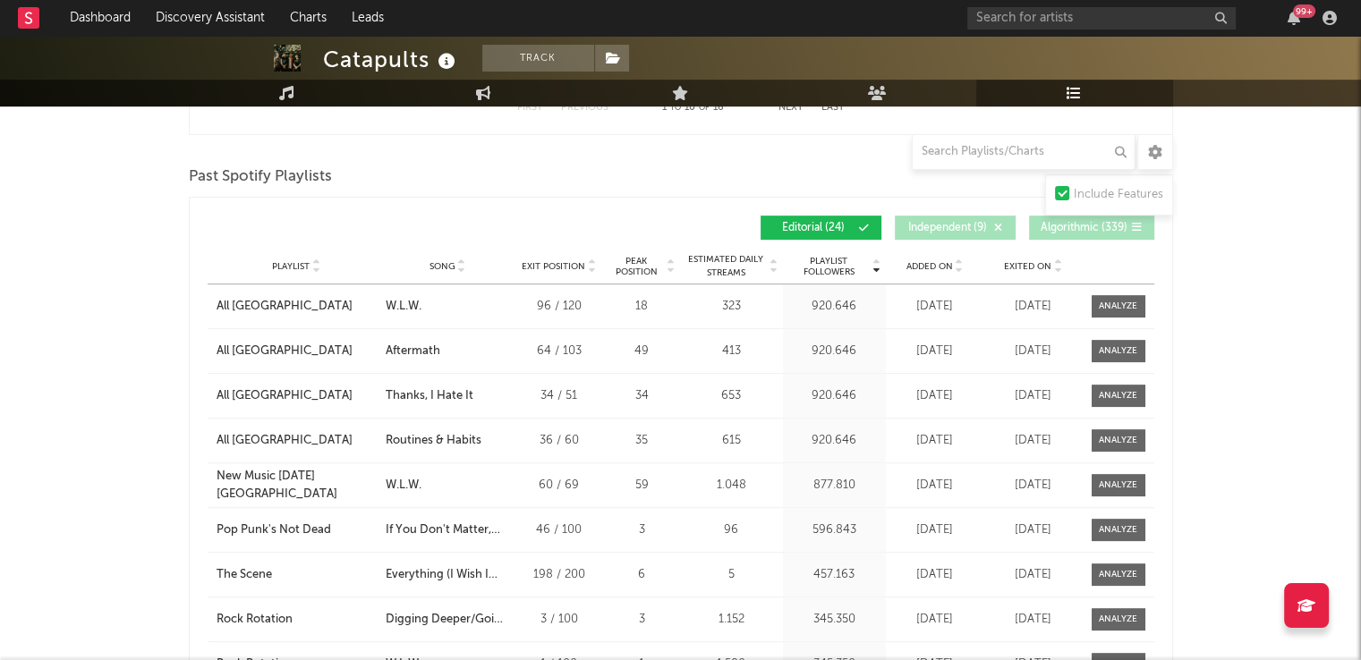
scroll to position [895, 0]
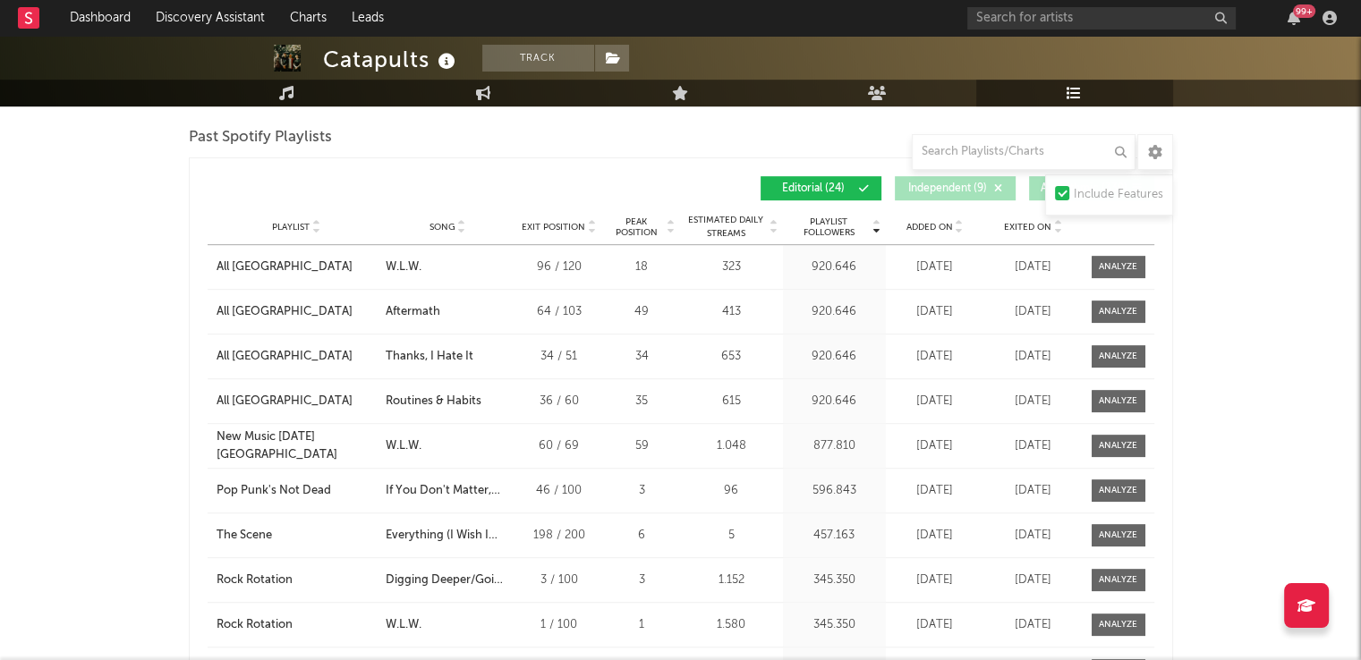
click at [437, 226] on span "Song" at bounding box center [442, 227] width 26 height 11
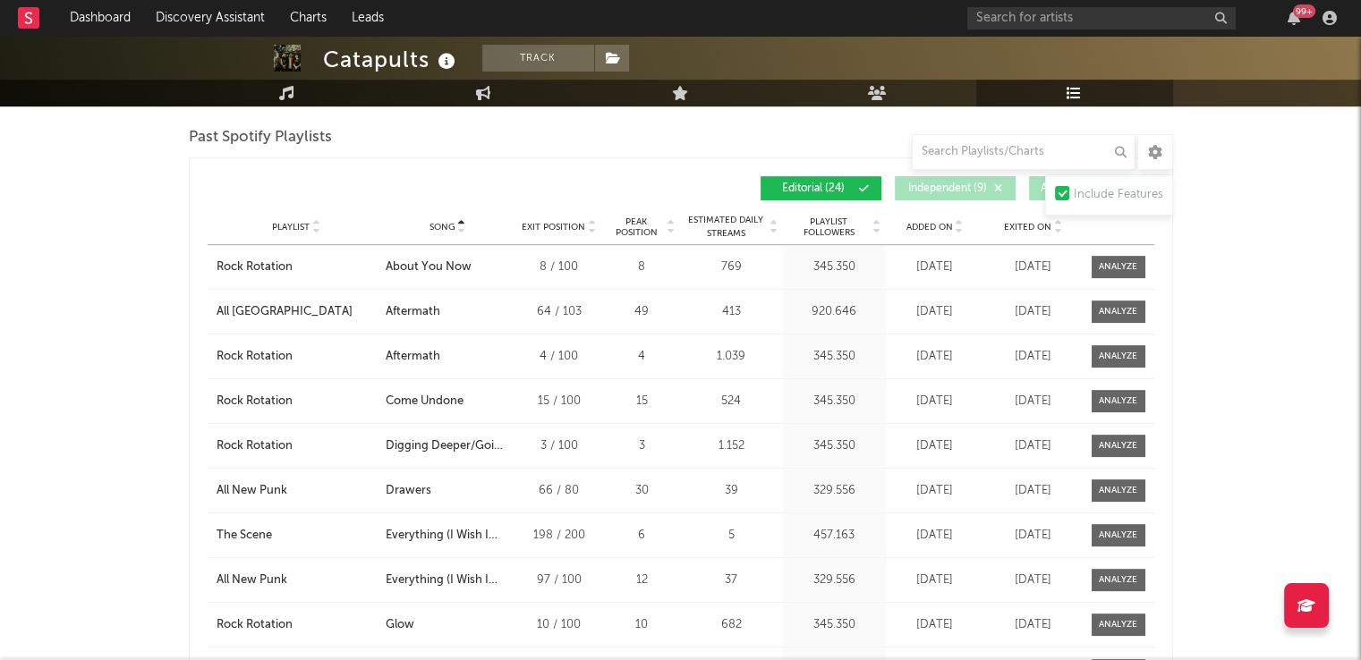
click at [433, 226] on span "Song" at bounding box center [442, 227] width 26 height 11
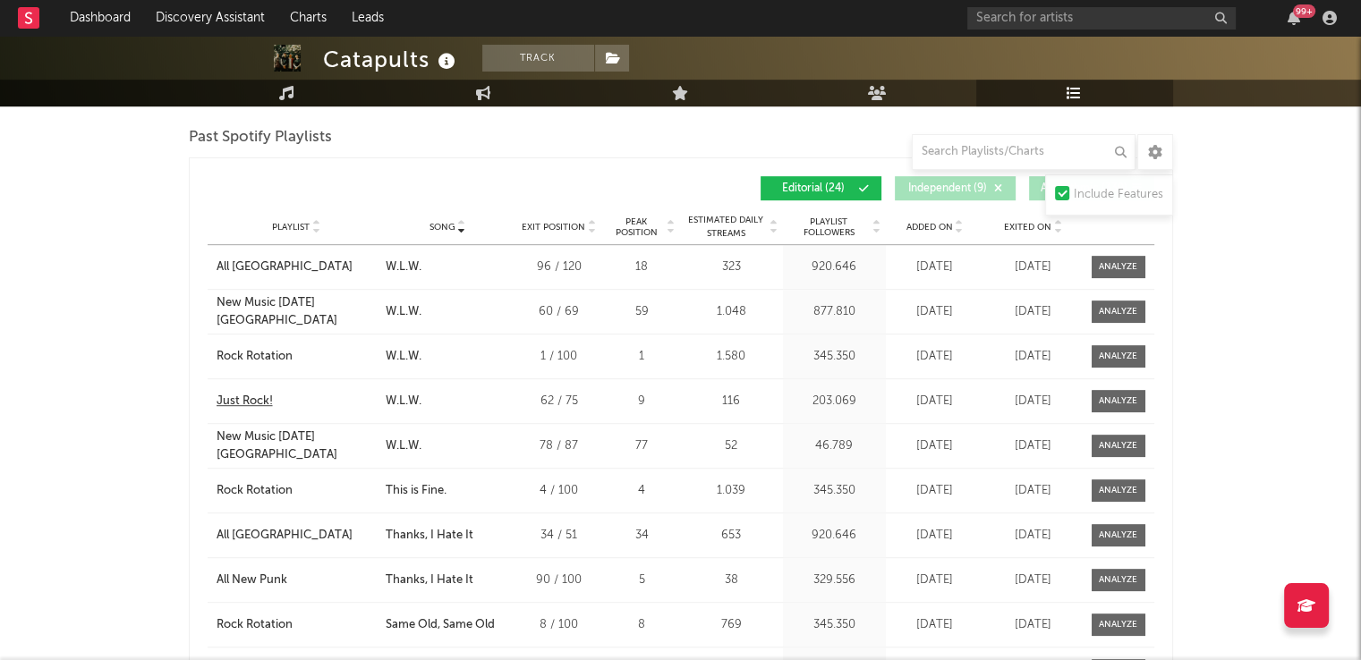
click at [244, 402] on div "Just Rock!" at bounding box center [245, 402] width 56 height 18
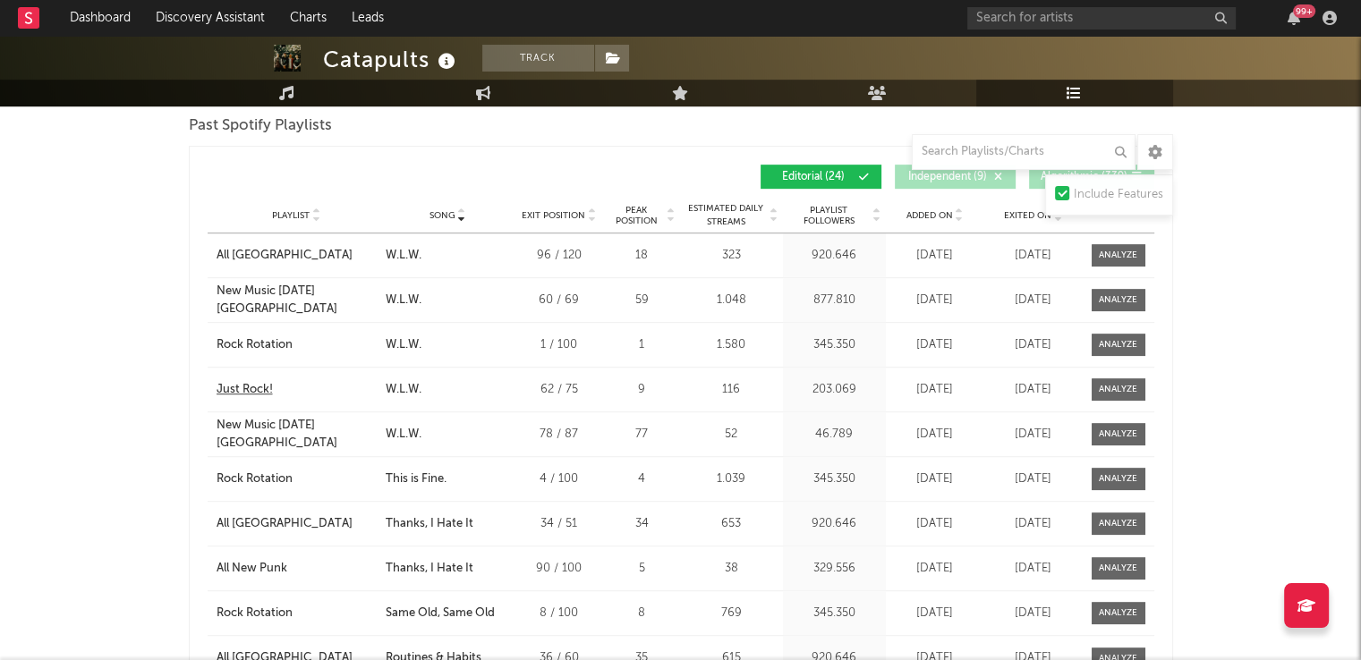
scroll to position [1074, 0]
